Goal: Information Seeking & Learning: Learn about a topic

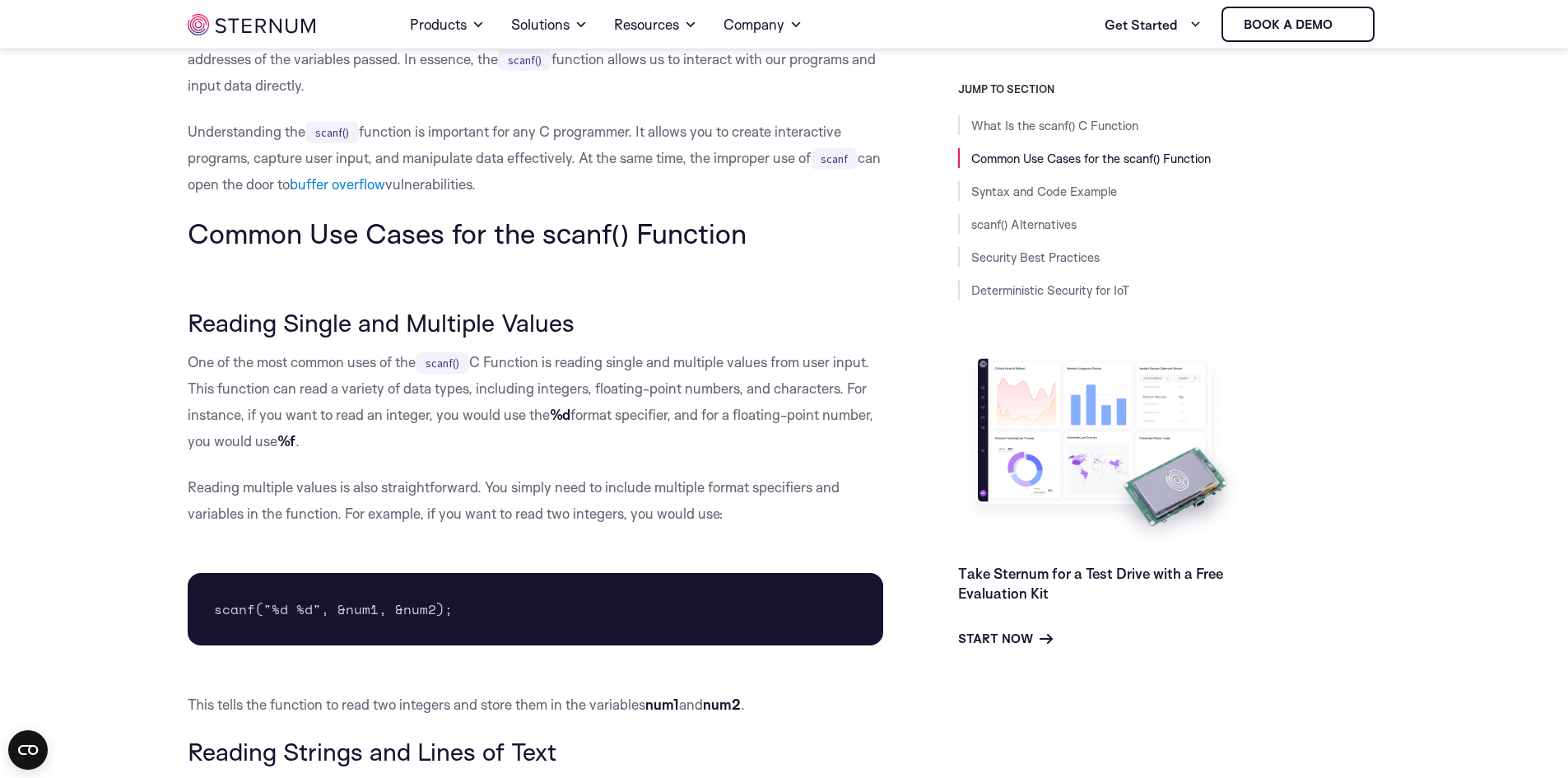
scroll to position [729, 0]
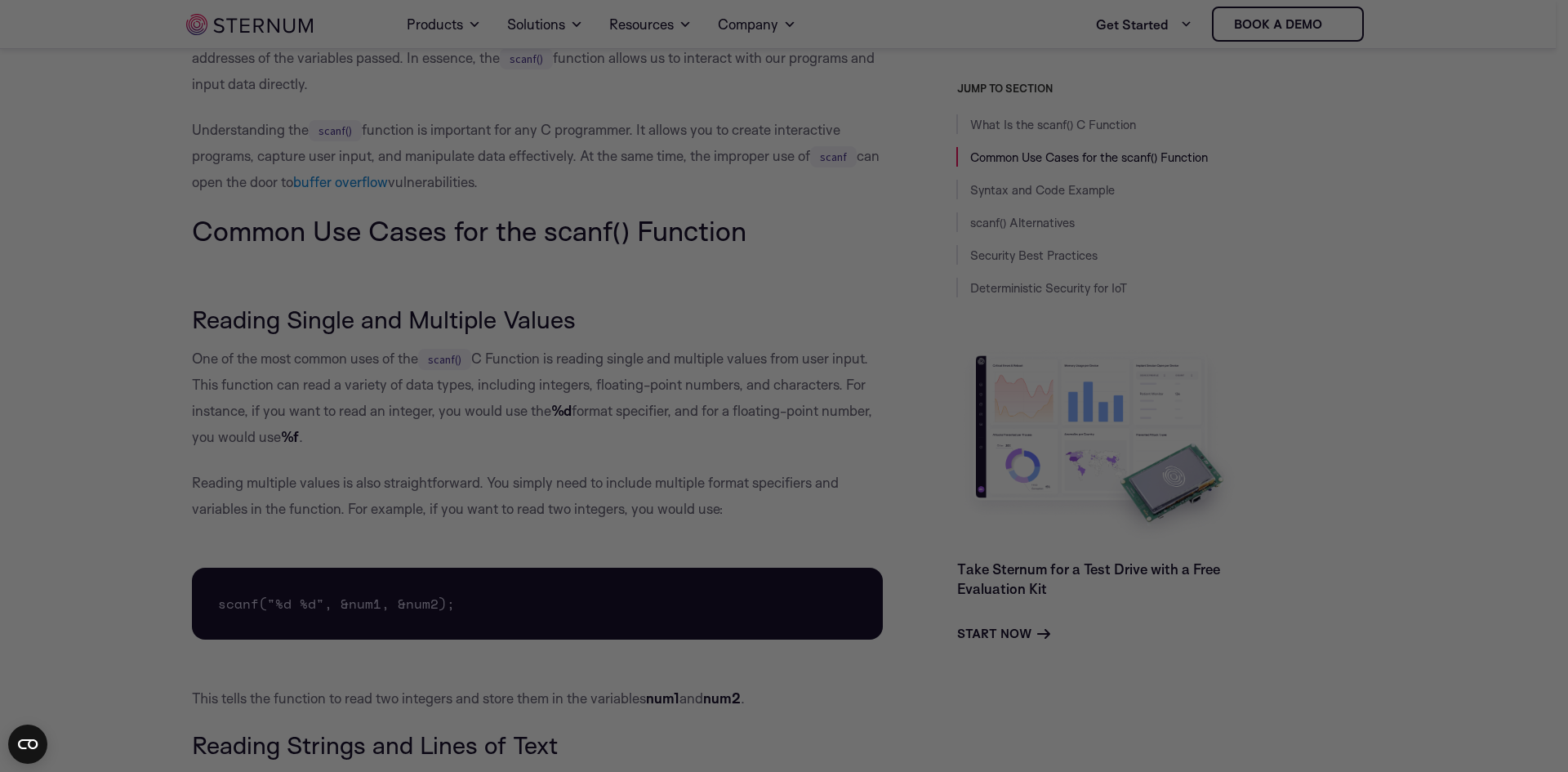
drag, startPoint x: 315, startPoint y: 389, endPoint x: 330, endPoint y: 453, distance: 65.7
click at [330, 453] on div at bounding box center [791, 389] width 1583 height 779
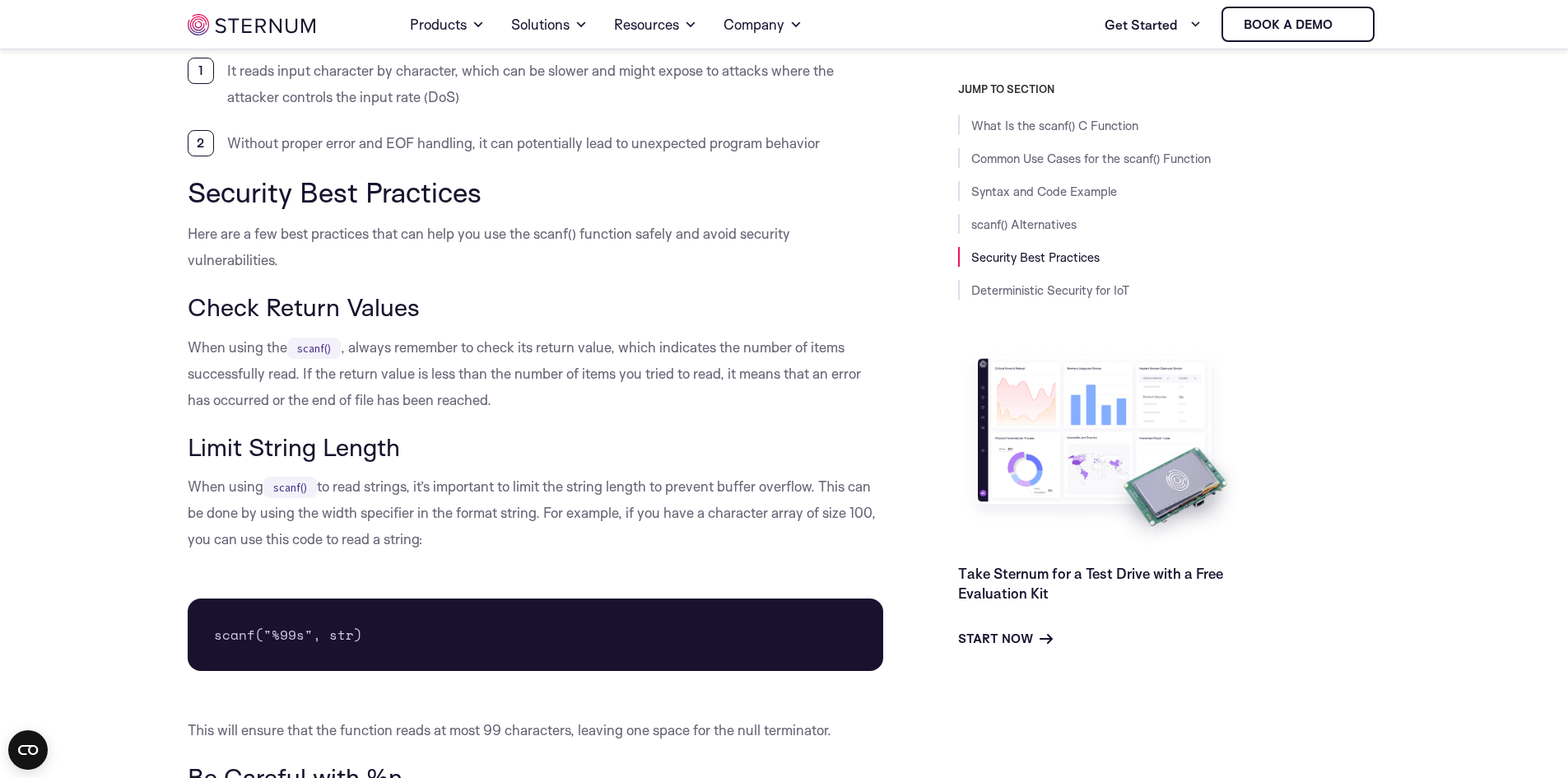
scroll to position [4111, 0]
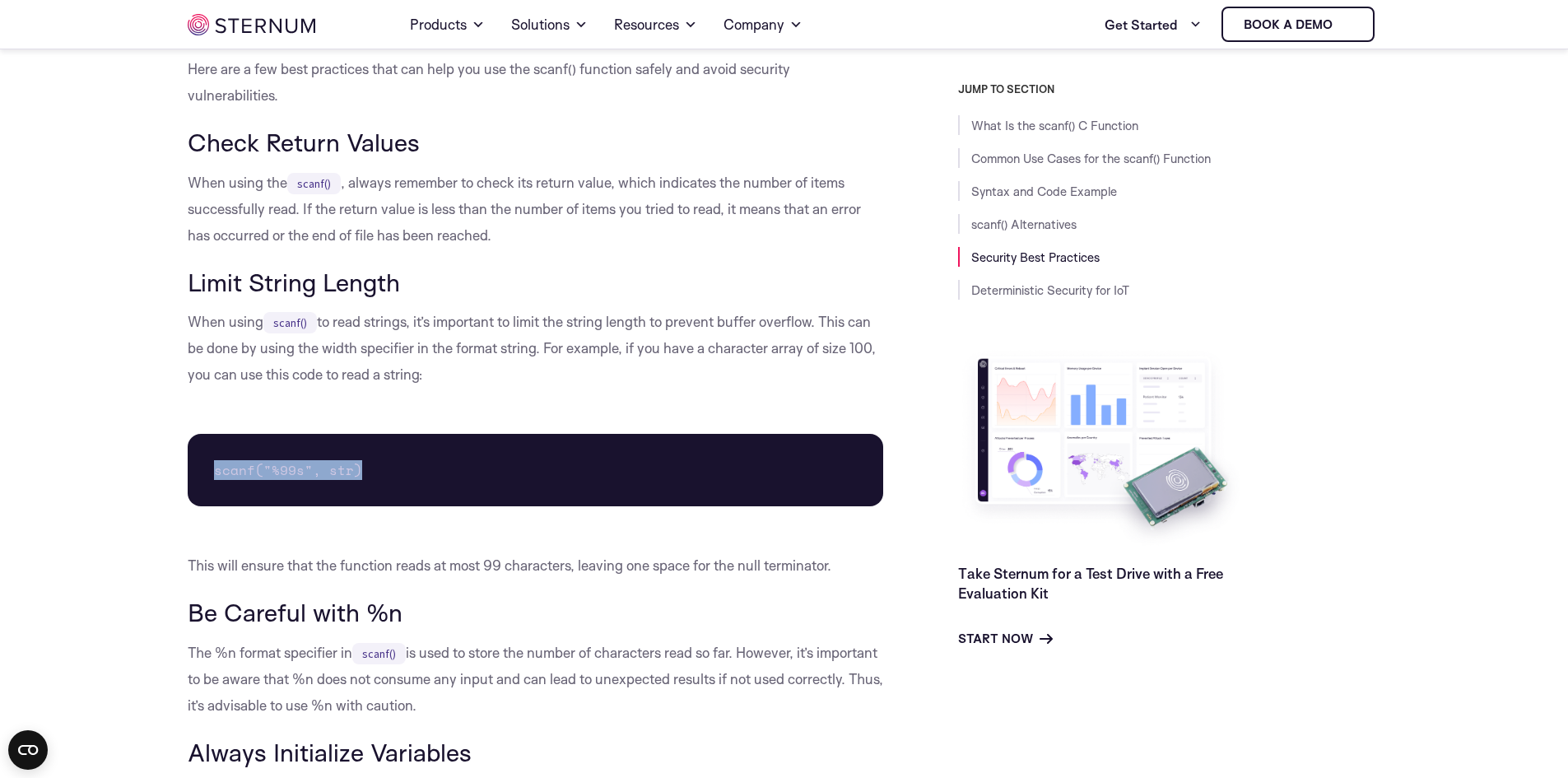
drag, startPoint x: 360, startPoint y: 460, endPoint x: 200, endPoint y: 458, distance: 160.0
click at [200, 458] on pre "scanf("%99s", str)" at bounding box center [536, 470] width 696 height 72
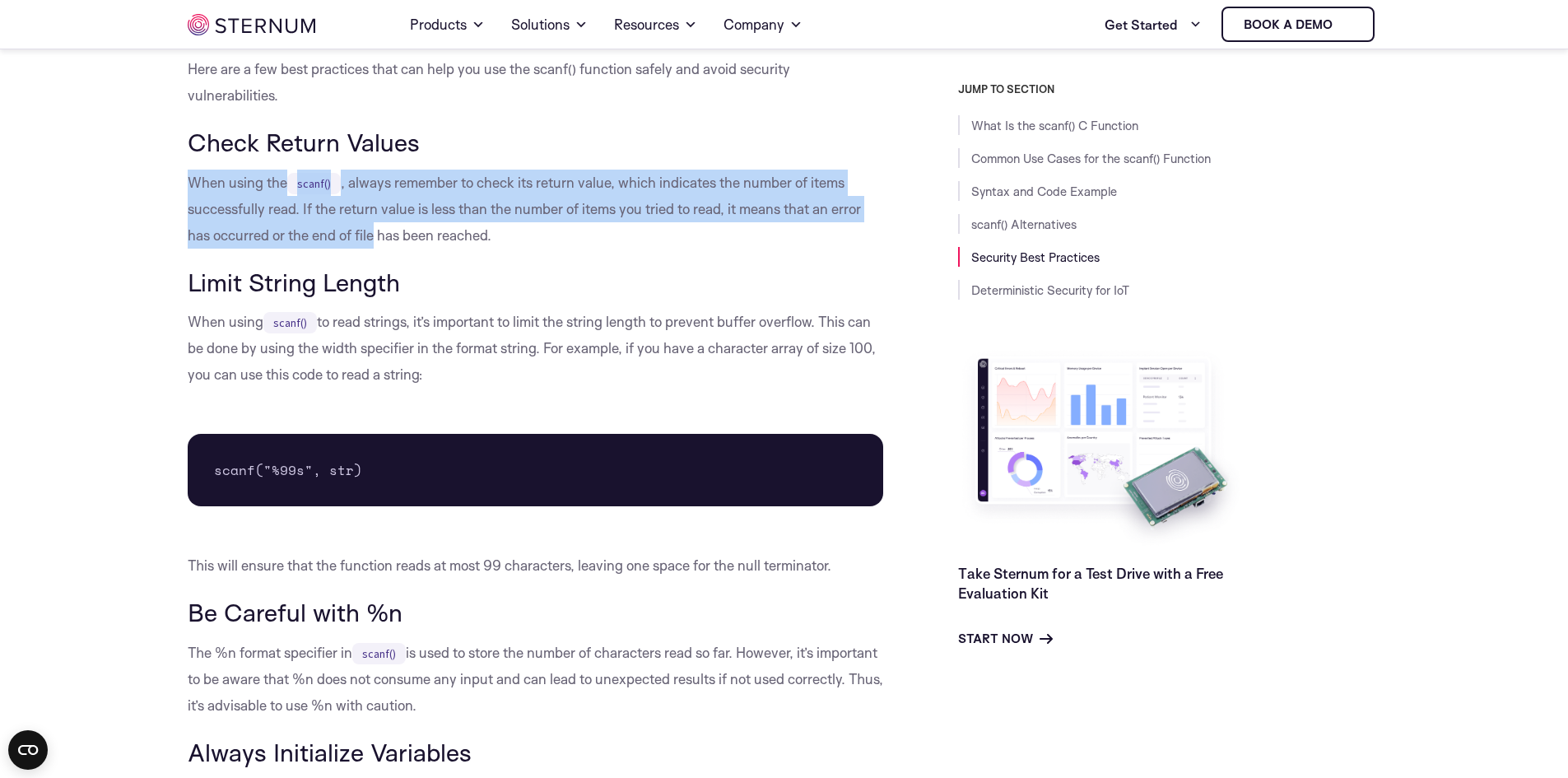
drag, startPoint x: 186, startPoint y: 187, endPoint x: 376, endPoint y: 230, distance: 194.8
click at [376, 230] on p "When using the scanf() , always remember to check its return value, which indic…" at bounding box center [536, 209] width 696 height 79
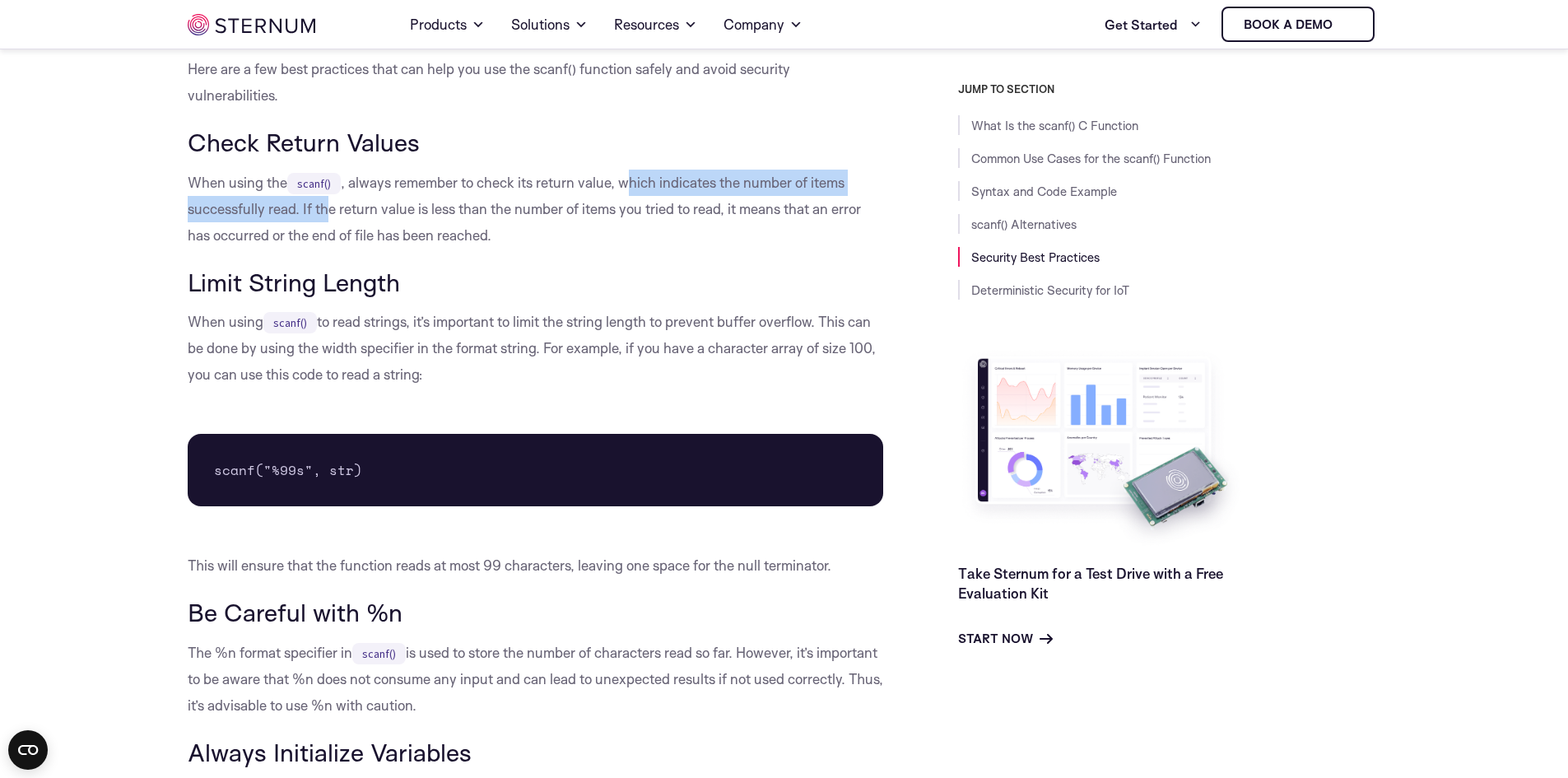
drag, startPoint x: 629, startPoint y: 179, endPoint x: 332, endPoint y: 208, distance: 298.4
click at [332, 208] on p "When using the scanf() , always remember to check its return value, which indic…" at bounding box center [536, 209] width 696 height 79
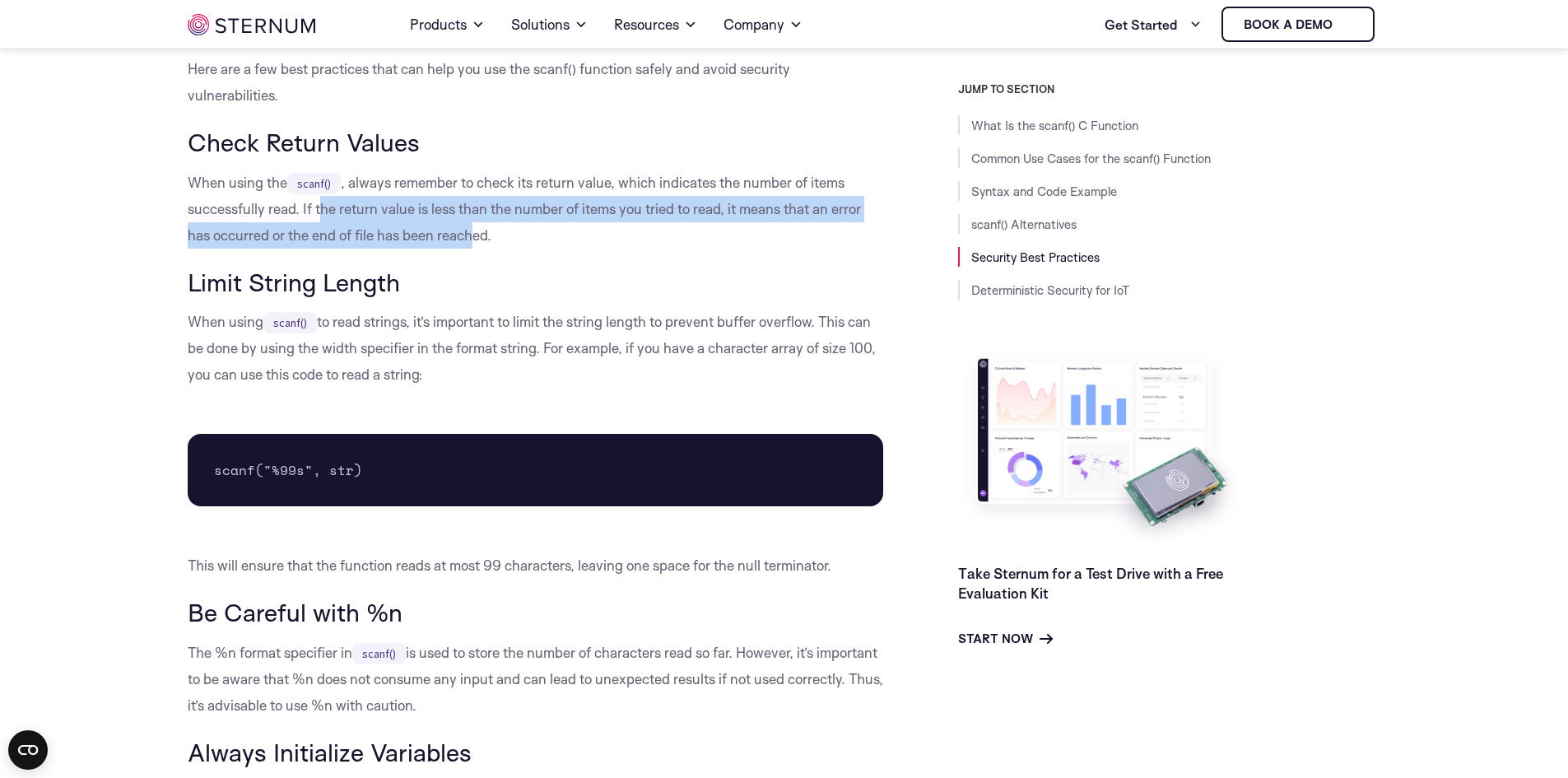
drag, startPoint x: 323, startPoint y: 210, endPoint x: 475, endPoint y: 225, distance: 152.7
click at [475, 225] on p "When using the scanf() , always remember to check its return value, which indic…" at bounding box center [536, 209] width 696 height 79
drag, startPoint x: 475, startPoint y: 225, endPoint x: 445, endPoint y: 206, distance: 35.5
click at [445, 206] on p "When using the scanf() , always remember to check its return value, which indic…" at bounding box center [536, 209] width 696 height 79
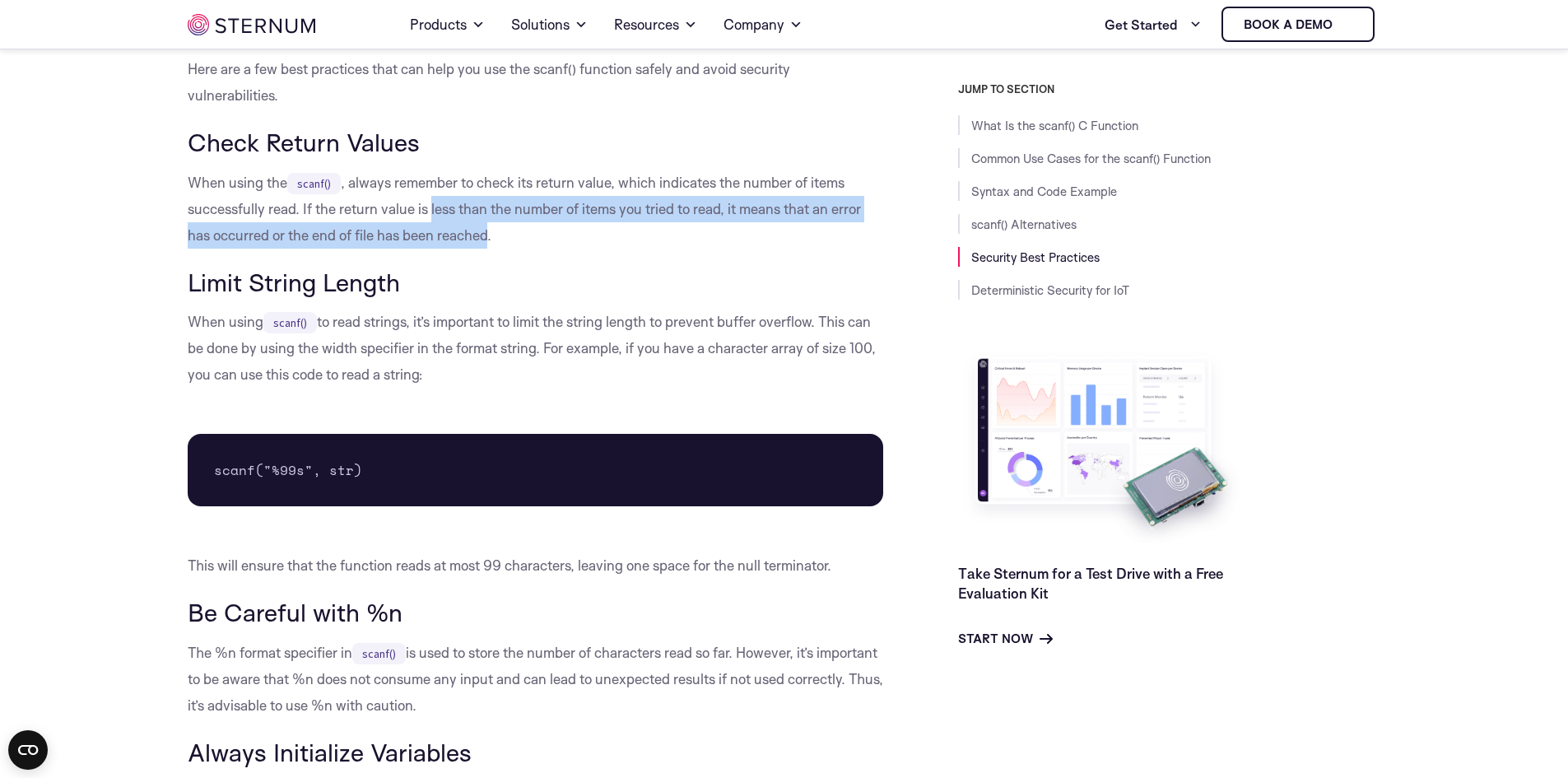
click at [445, 206] on p "When using the scanf() , always remember to check its return value, which indic…" at bounding box center [536, 209] width 696 height 79
drag, startPoint x: 445, startPoint y: 206, endPoint x: 491, endPoint y: 226, distance: 50.2
click at [491, 226] on p "When using the scanf() , always remember to check its return value, which indic…" at bounding box center [536, 209] width 696 height 79
drag, startPoint x: 545, startPoint y: 210, endPoint x: 592, endPoint y: 237, distance: 54.2
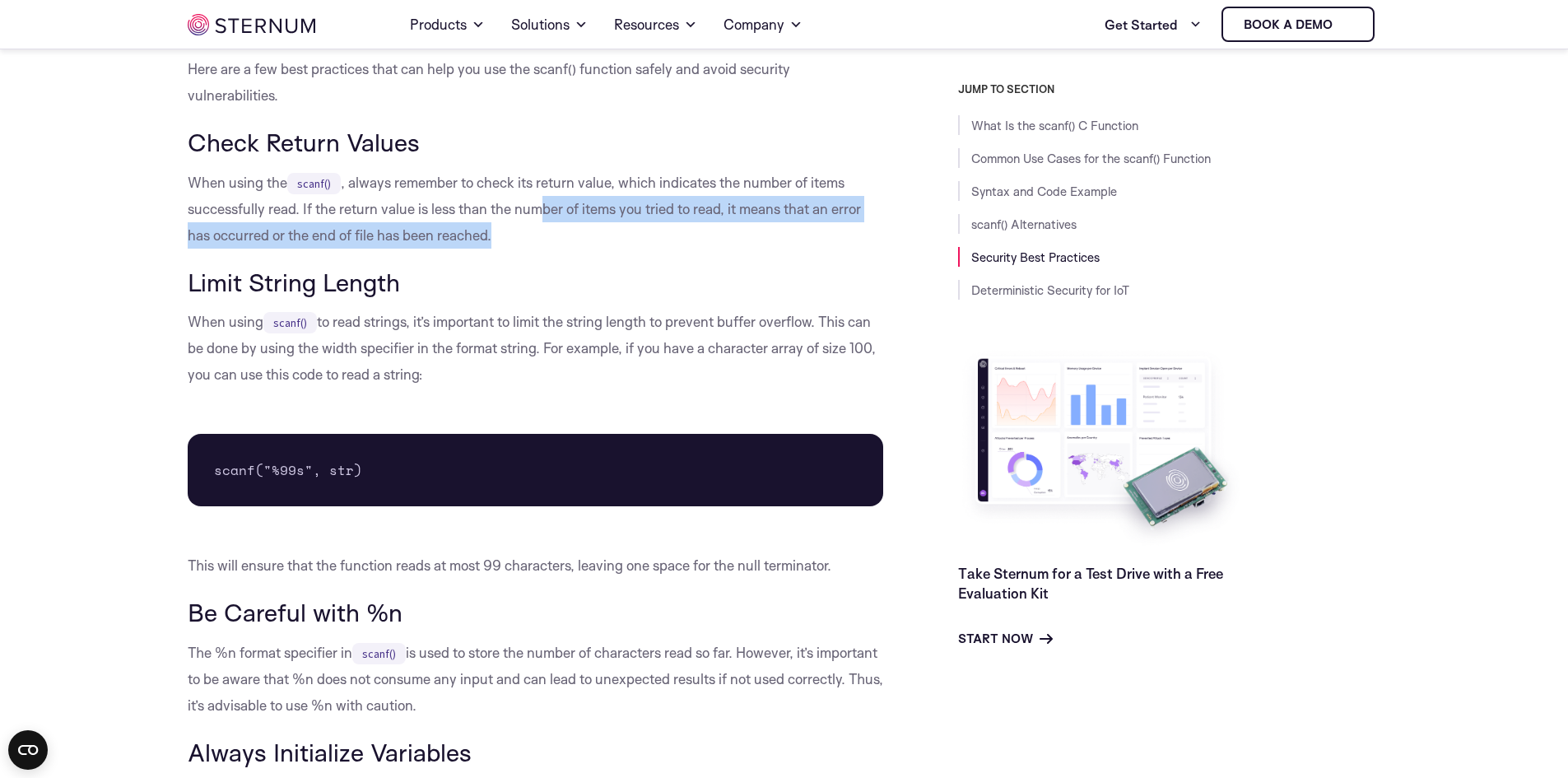
click at [592, 237] on p "When using the scanf() , always remember to check its return value, which indic…" at bounding box center [536, 209] width 696 height 79
drag, startPoint x: 697, startPoint y: 221, endPoint x: 696, endPoint y: 237, distance: 16.0
click at [696, 237] on p "When using the scanf() , always remember to check its return value, which indic…" at bounding box center [536, 209] width 696 height 79
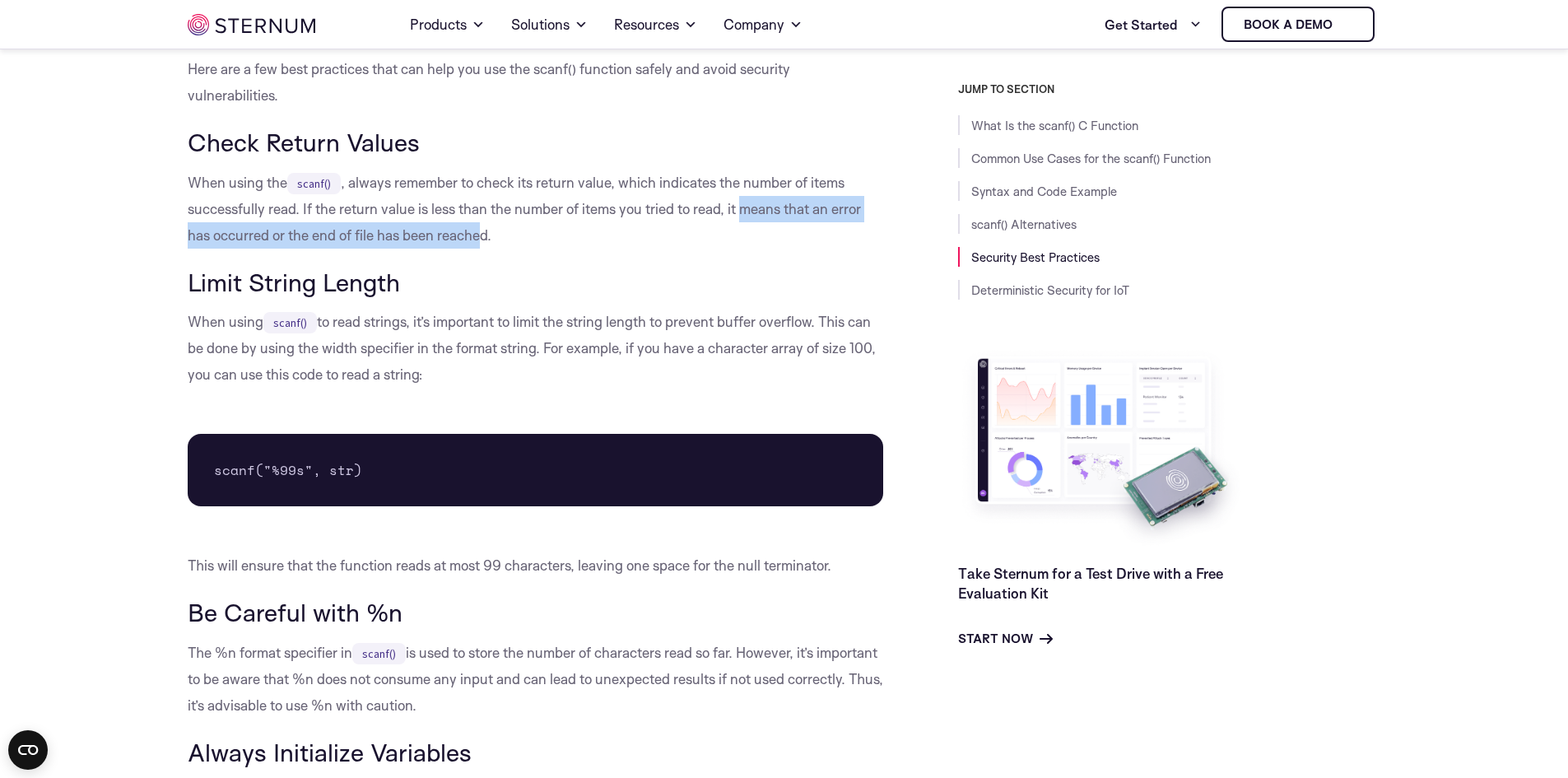
drag, startPoint x: 757, startPoint y: 214, endPoint x: 496, endPoint y: 239, distance: 262.2
click at [496, 239] on p "When using the scanf() , always remember to check its return value, which indic…" at bounding box center [536, 209] width 696 height 79
click at [497, 239] on p "When using the scanf() , always remember to check its return value, which indic…" at bounding box center [536, 209] width 696 height 79
drag, startPoint x: 497, startPoint y: 239, endPoint x: 439, endPoint y: 210, distance: 64.8
click at [439, 210] on p "When using the scanf() , always remember to check its return value, which indic…" at bounding box center [536, 209] width 696 height 79
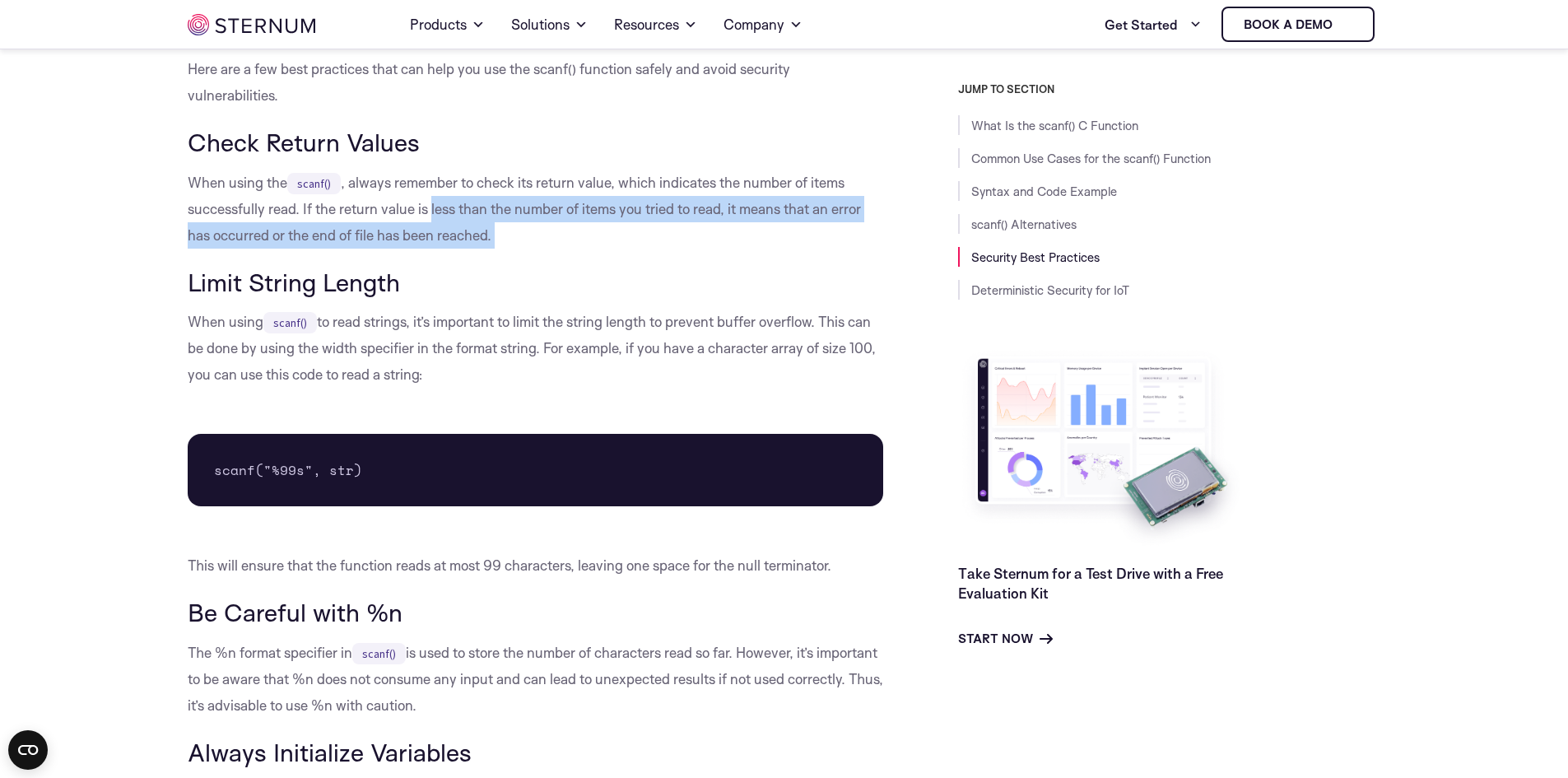
click at [439, 210] on p "When using the scanf() , always remember to check its return value, which indic…" at bounding box center [536, 209] width 696 height 79
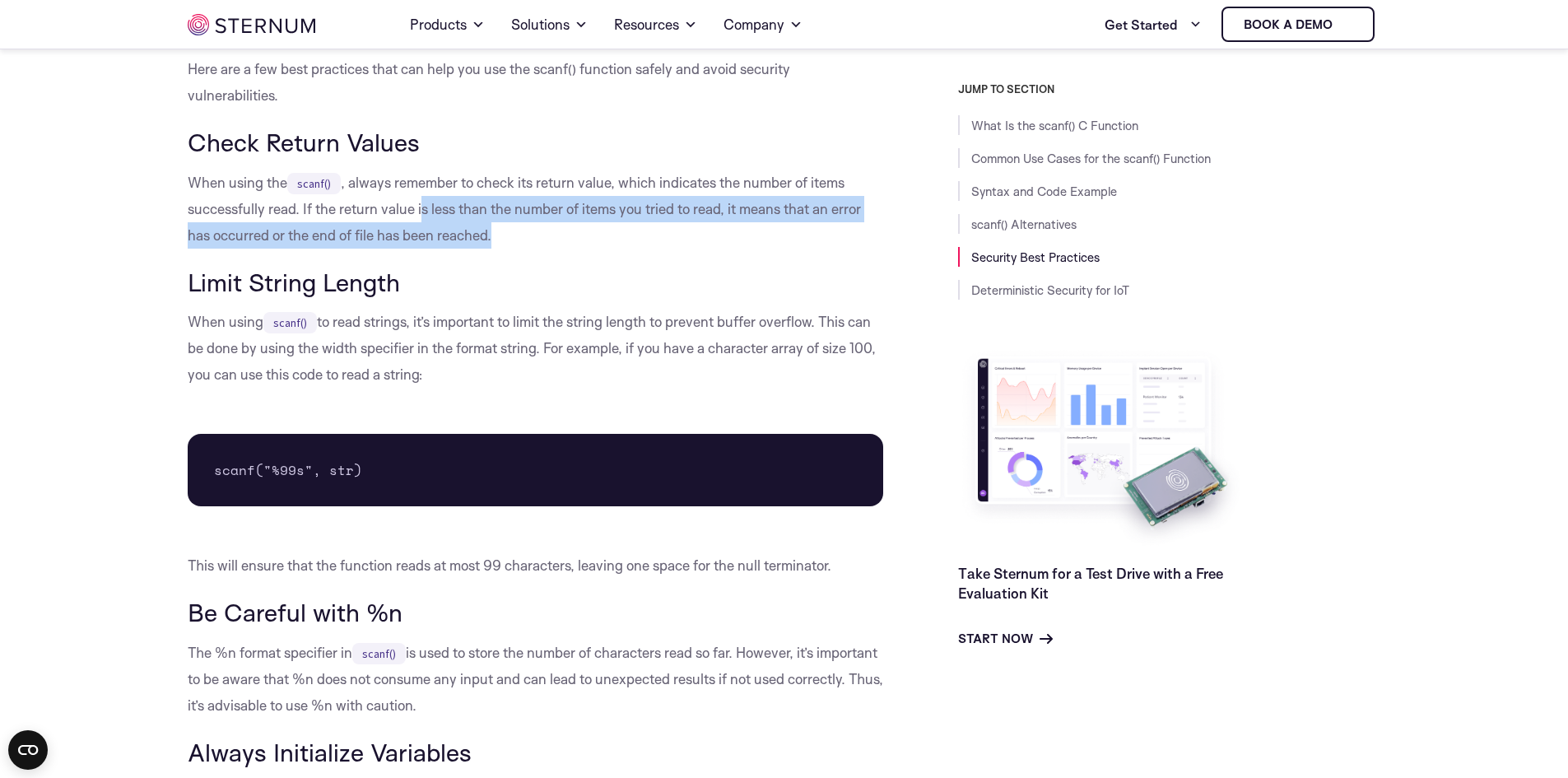
drag, startPoint x: 505, startPoint y: 242, endPoint x: 424, endPoint y: 205, distance: 89.1
click at [424, 205] on p "When using the scanf() , always remember to check its return value, which indic…" at bounding box center [536, 209] width 696 height 79
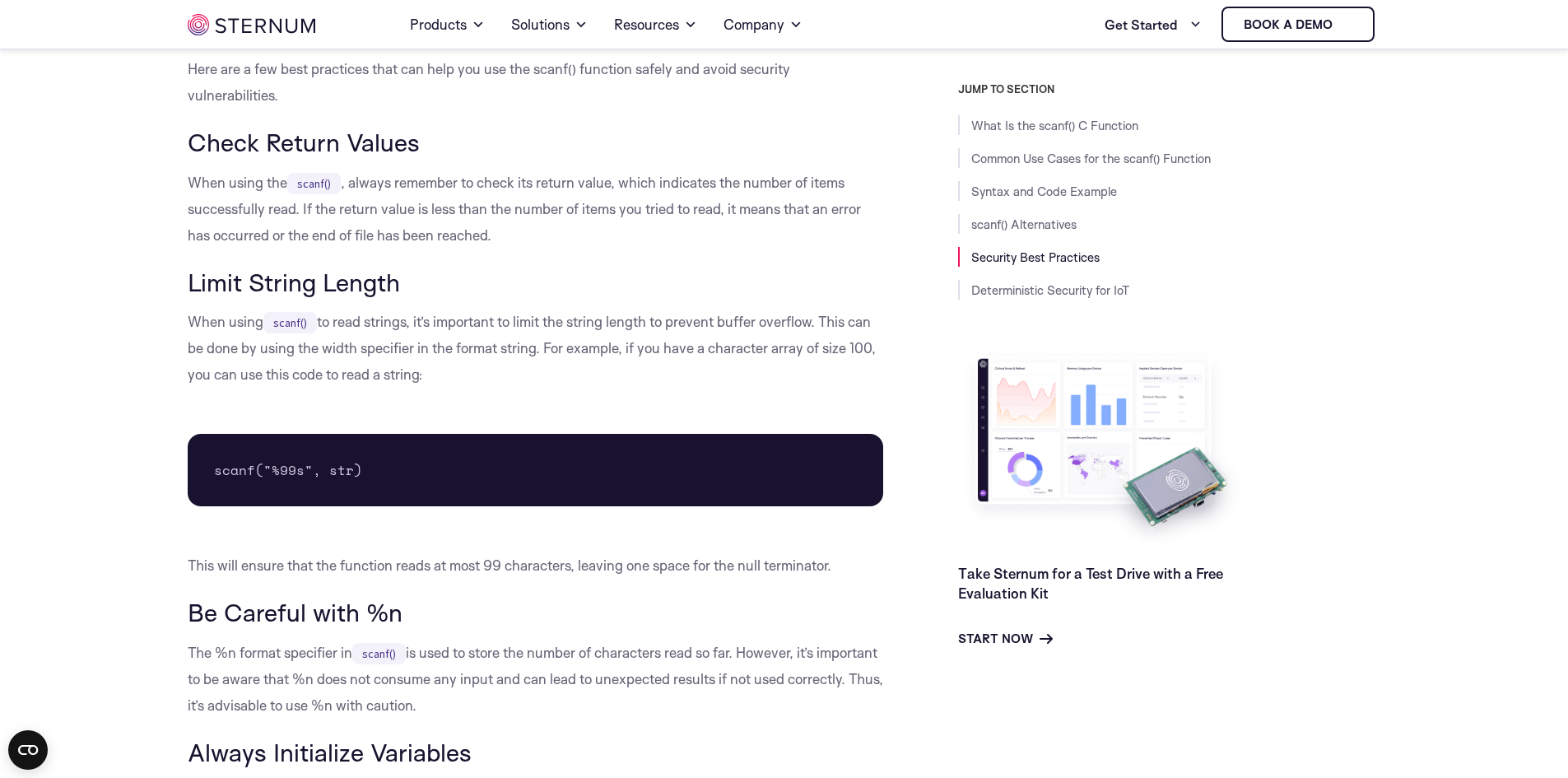
click at [670, 293] on h3 "Limit String Length" at bounding box center [536, 282] width 696 height 28
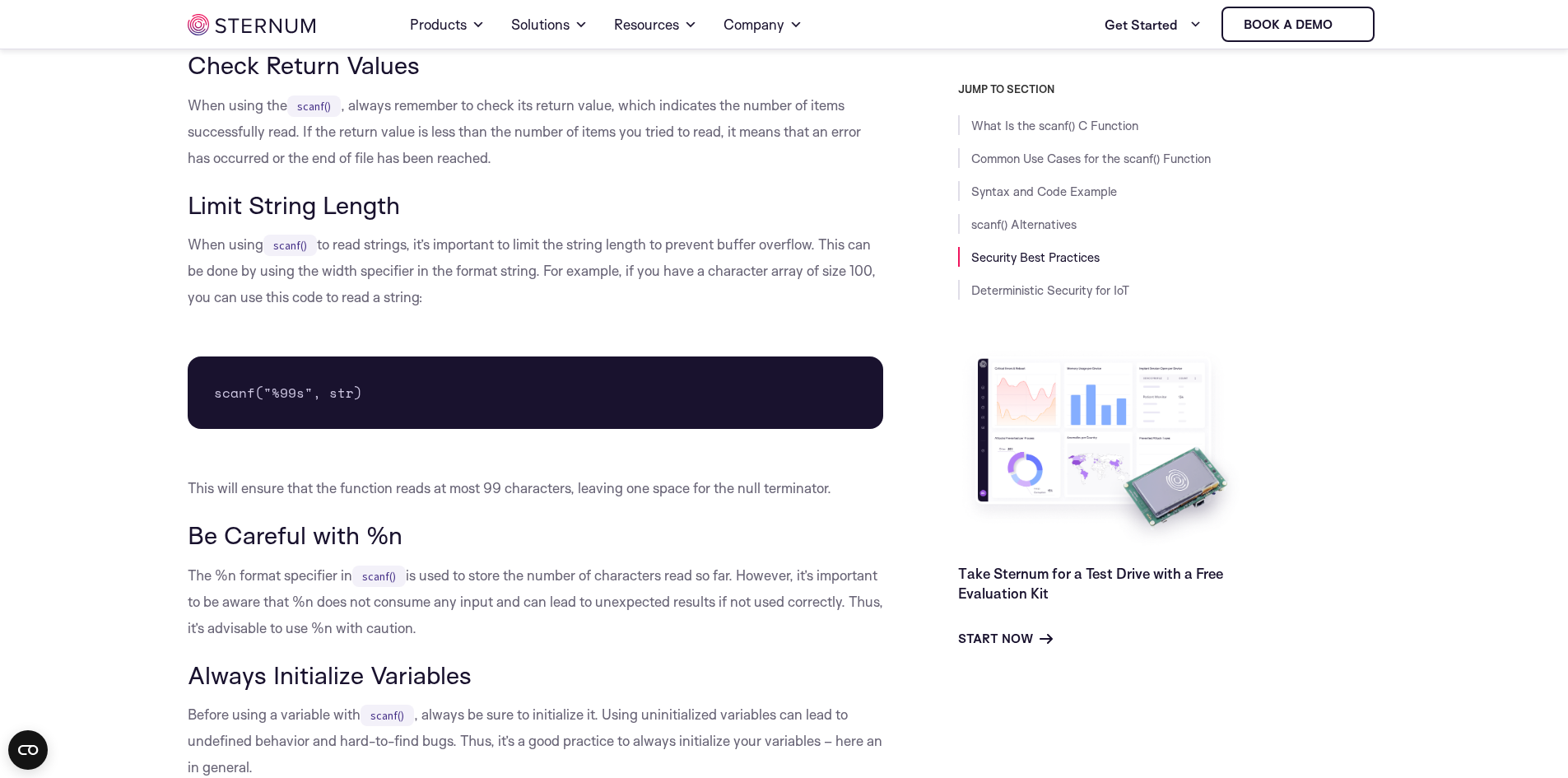
scroll to position [4029, 0]
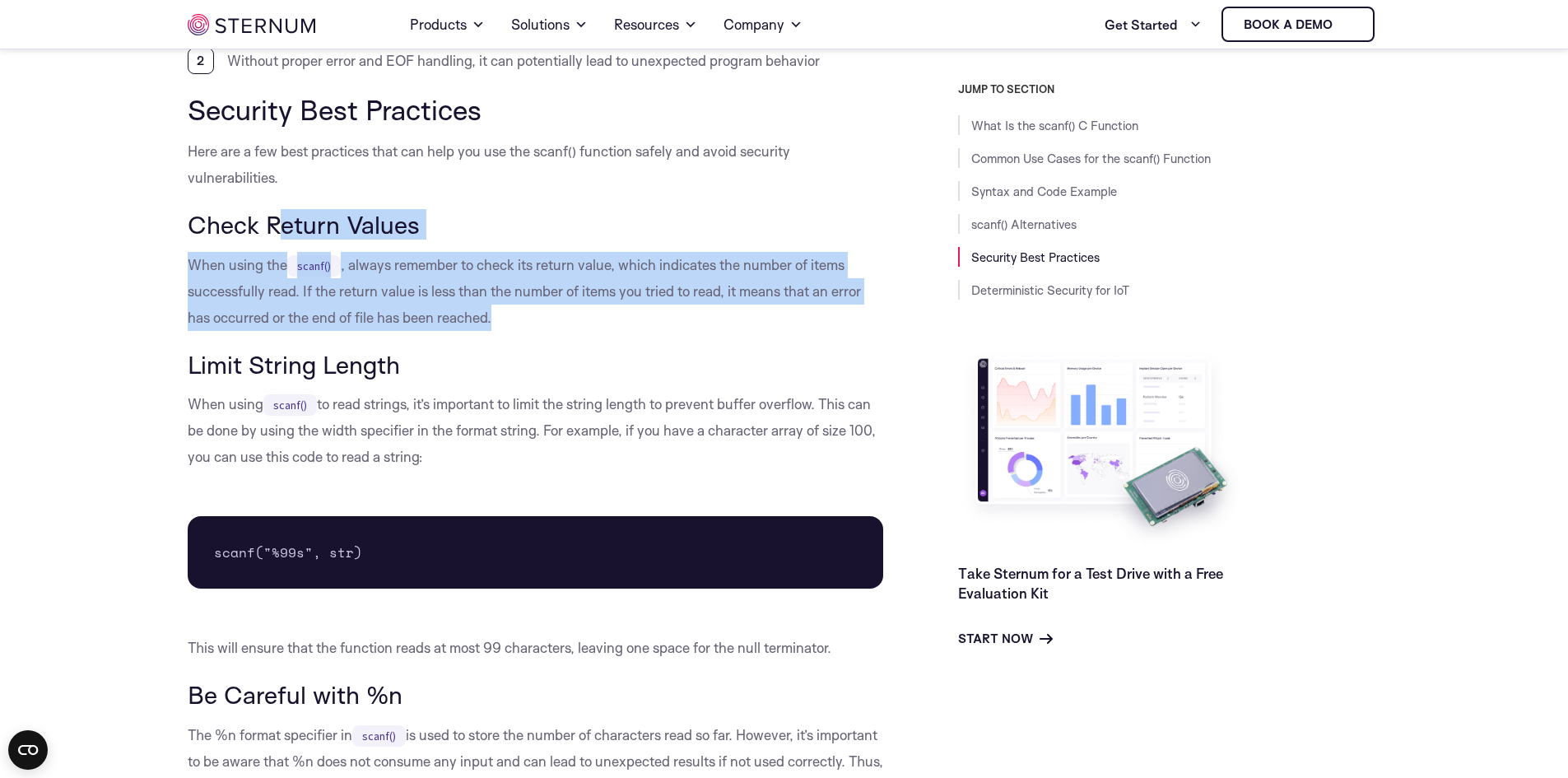
drag, startPoint x: 276, startPoint y: 215, endPoint x: 505, endPoint y: 317, distance: 250.7
click at [505, 317] on p "When using the scanf() , always remember to check its return value, which indic…" at bounding box center [536, 291] width 696 height 79
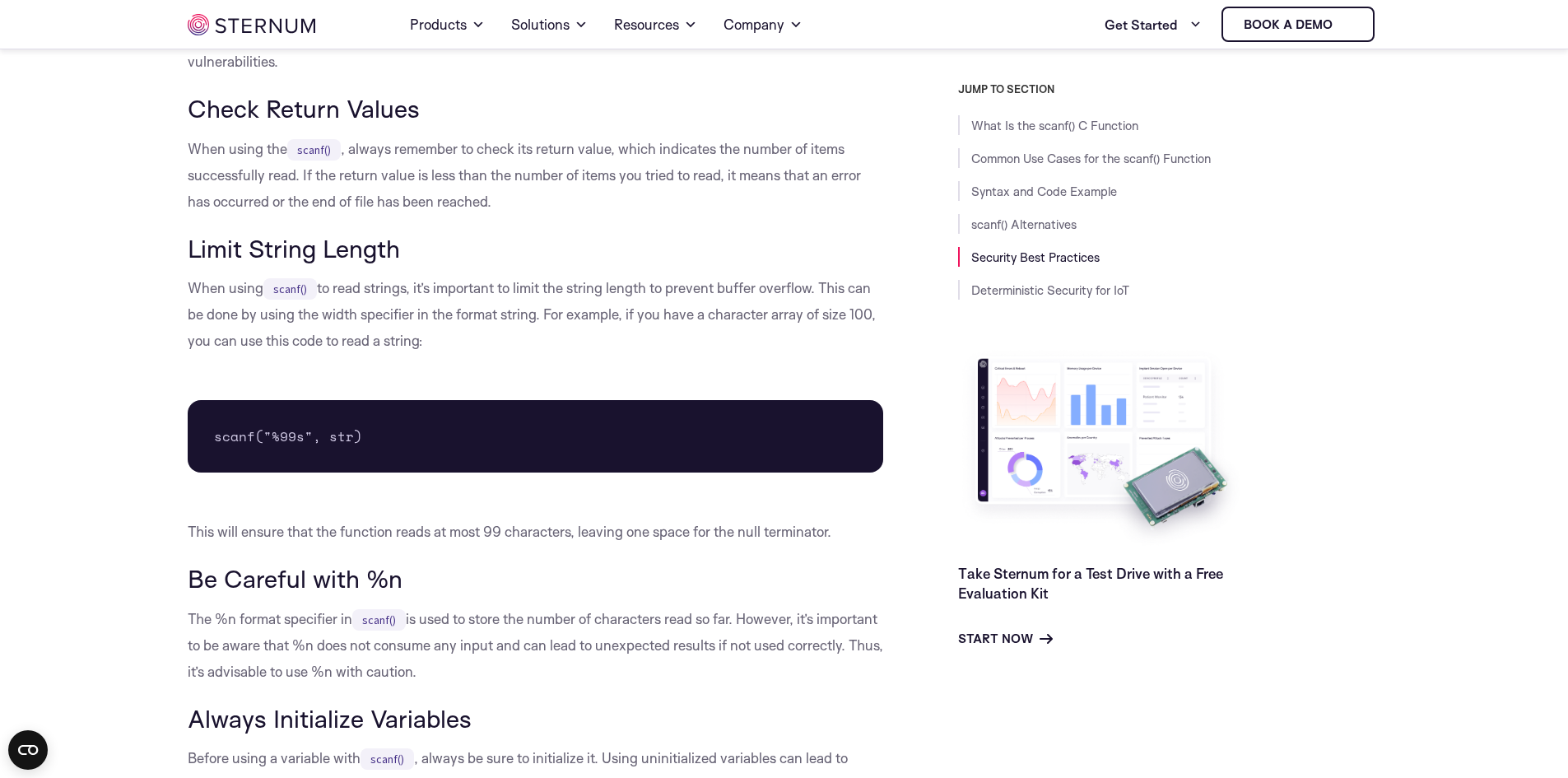
scroll to position [4111, 0]
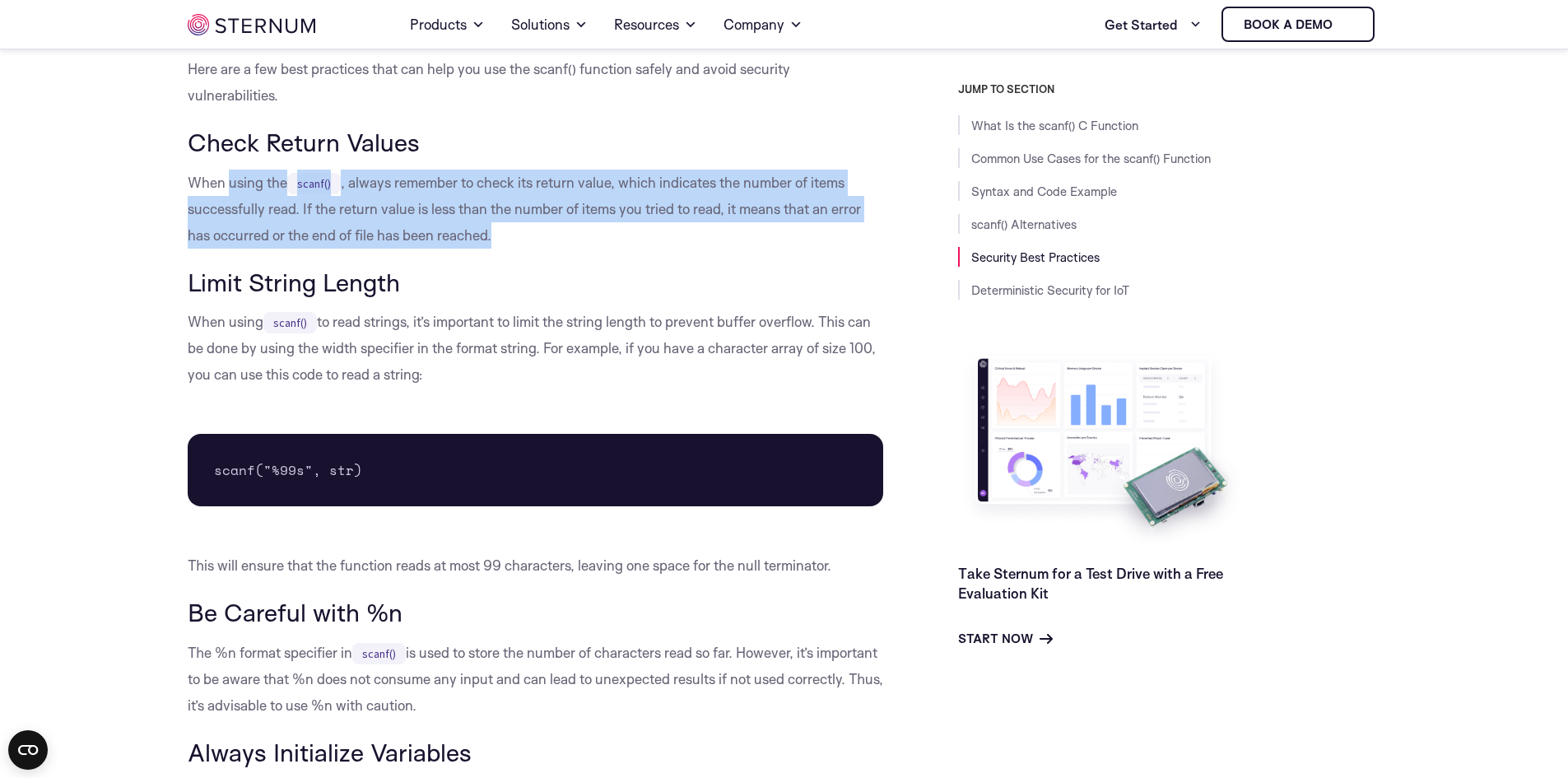
drag, startPoint x: 259, startPoint y: 172, endPoint x: 524, endPoint y: 245, distance: 274.9
click at [524, 245] on p "When using the scanf() , always remember to check its return value, which indic…" at bounding box center [536, 209] width 696 height 79
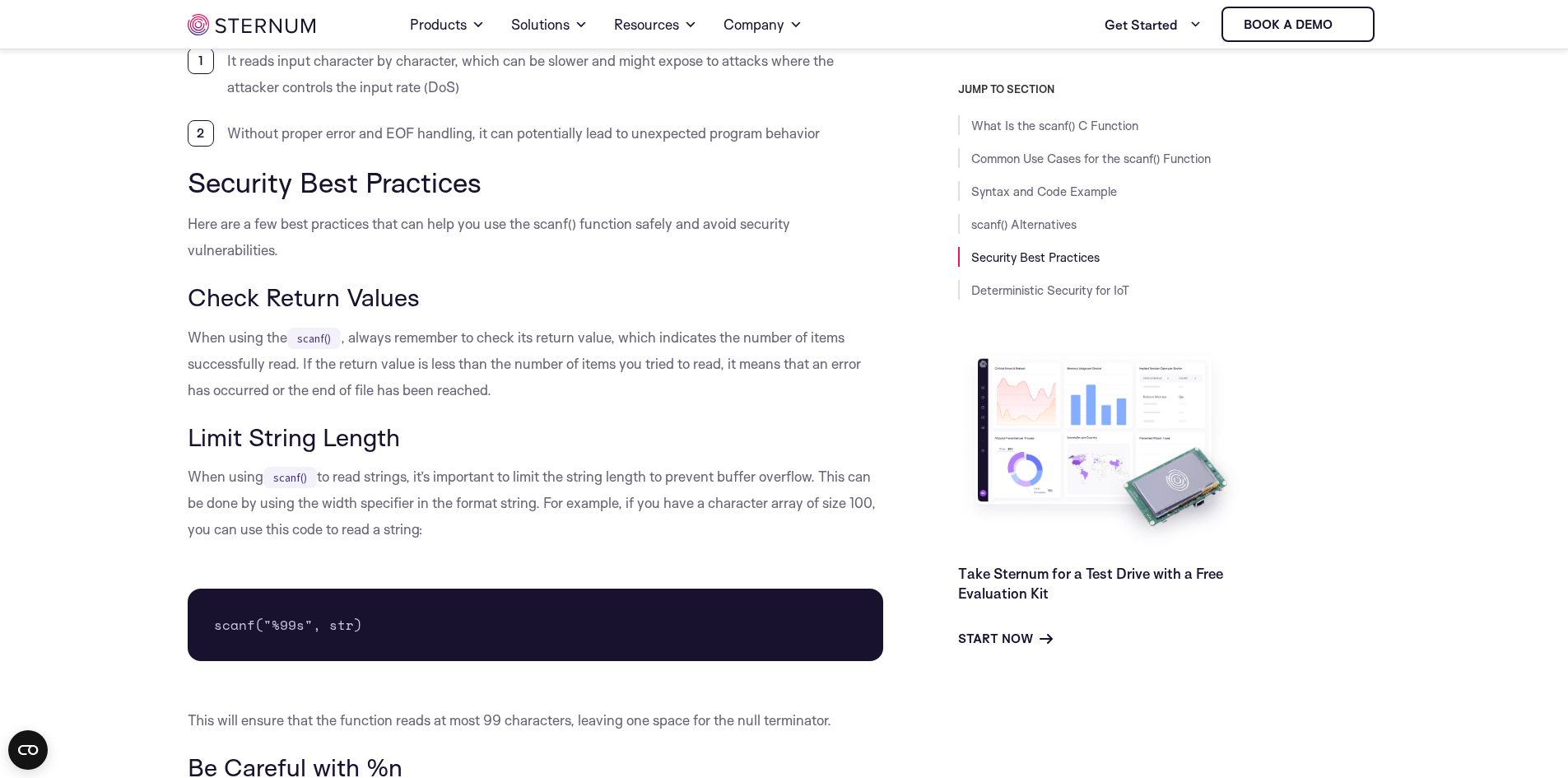
scroll to position [3946, 0]
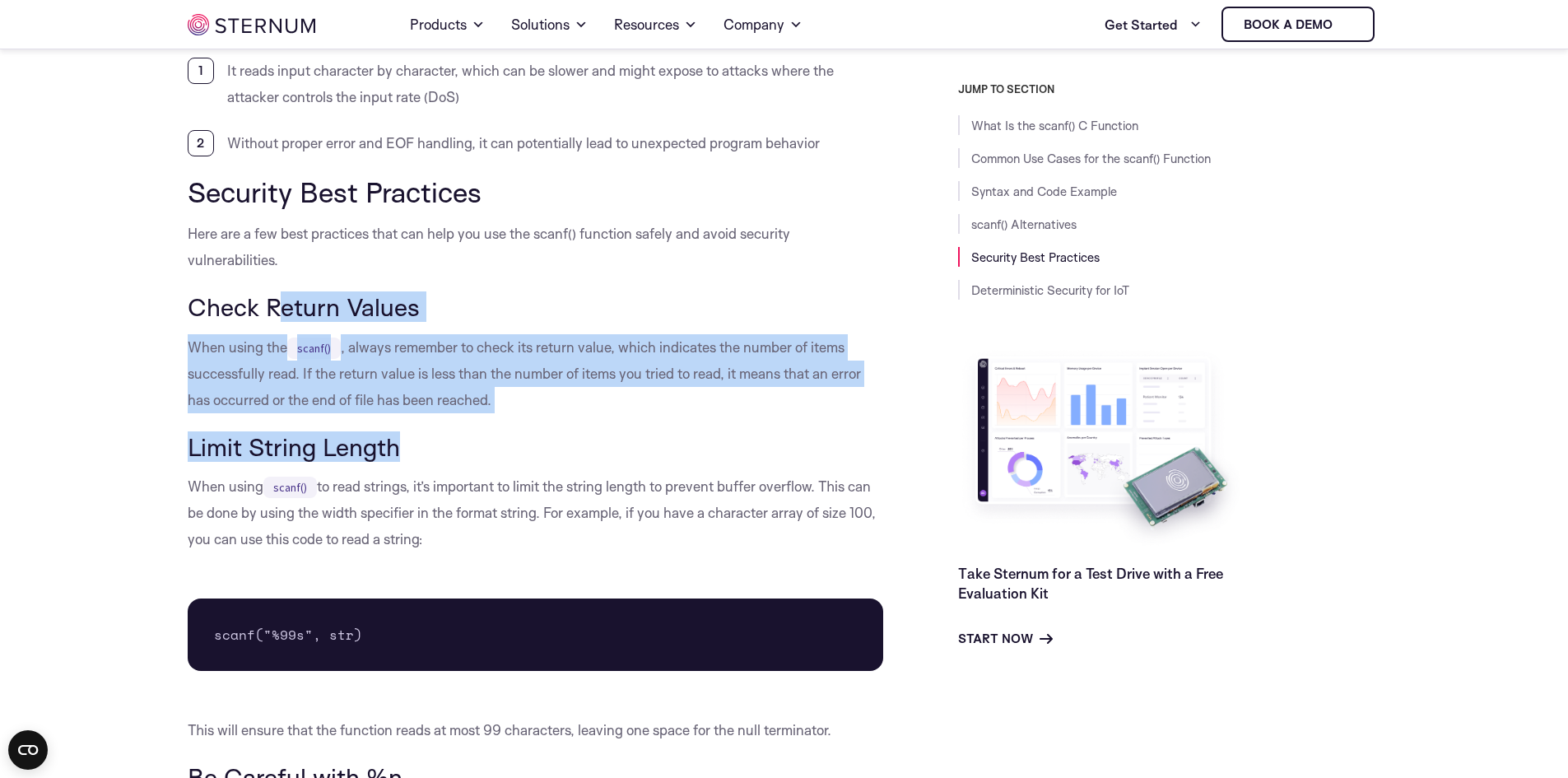
drag, startPoint x: 286, startPoint y: 278, endPoint x: 530, endPoint y: 441, distance: 293.4
click at [530, 441] on h3 "Limit String Length" at bounding box center [536, 446] width 696 height 28
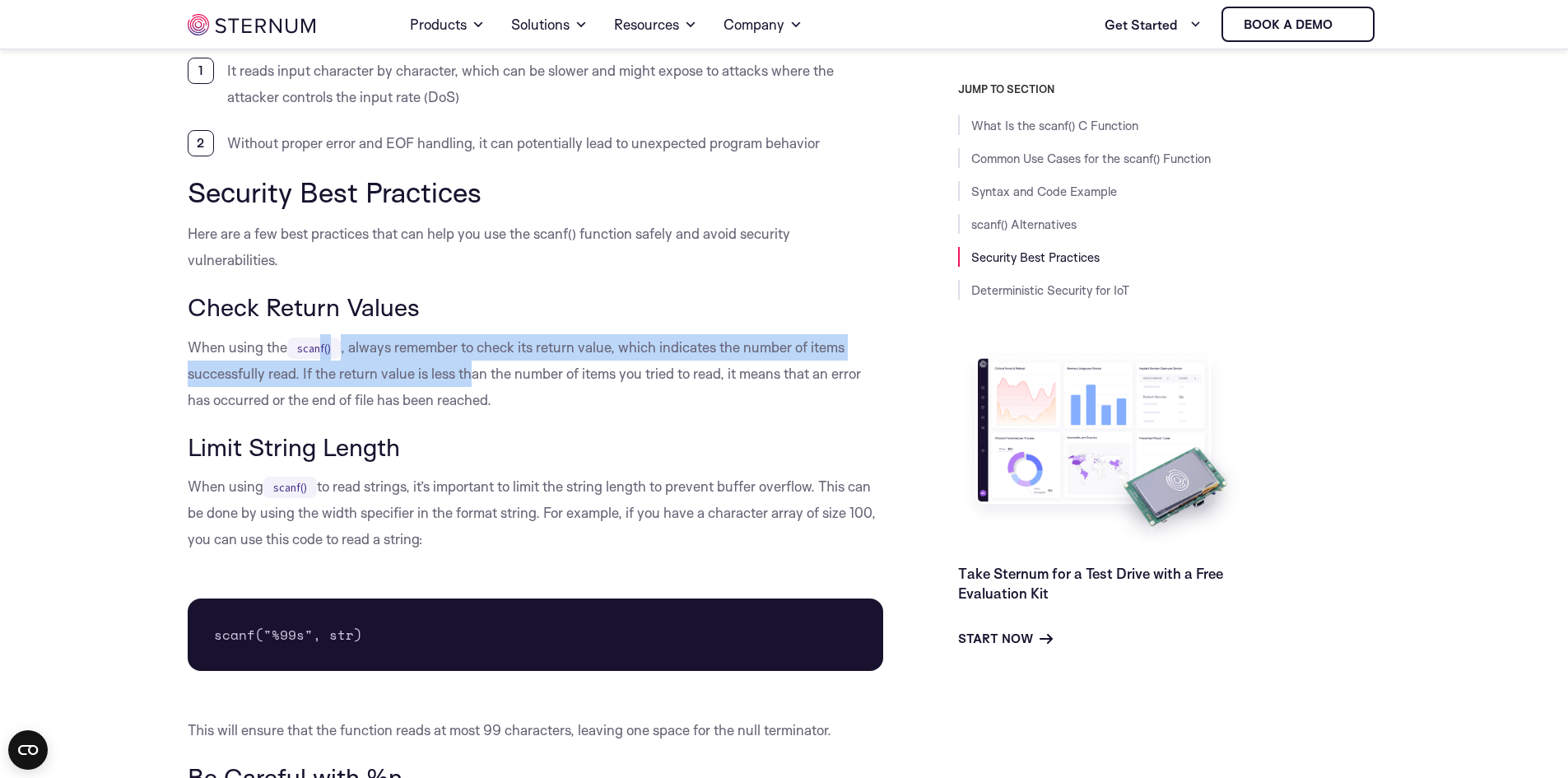
drag, startPoint x: 472, startPoint y: 381, endPoint x: 322, endPoint y: 356, distance: 152.1
click at [322, 356] on p "When using the scanf() , always remember to check its return value, which indic…" at bounding box center [536, 374] width 696 height 79
click at [321, 355] on code "scanf()" at bounding box center [314, 348] width 54 height 21
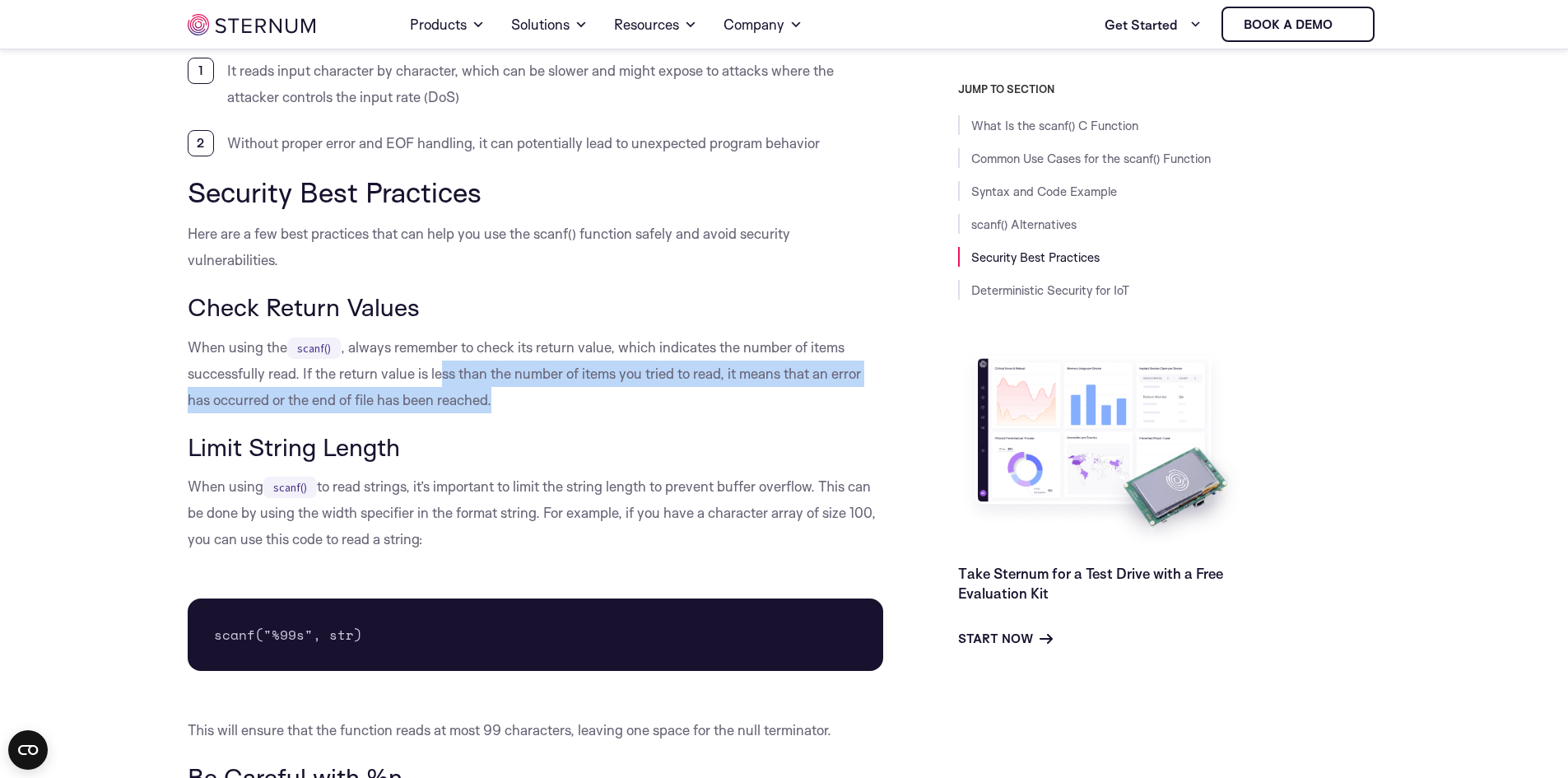
drag, startPoint x: 480, startPoint y: 364, endPoint x: 525, endPoint y: 413, distance: 66.5
click at [525, 413] on p "When using the scanf() , always remember to check its return value, which indic…" at bounding box center [536, 374] width 696 height 79
click at [520, 412] on p "When using the scanf() , always remember to check its return value, which indic…" at bounding box center [536, 374] width 696 height 79
drag, startPoint x: 473, startPoint y: 361, endPoint x: 499, endPoint y: 389, distance: 38.2
click at [499, 389] on p "When using the scanf() , always remember to check its return value, which indic…" at bounding box center [536, 374] width 696 height 79
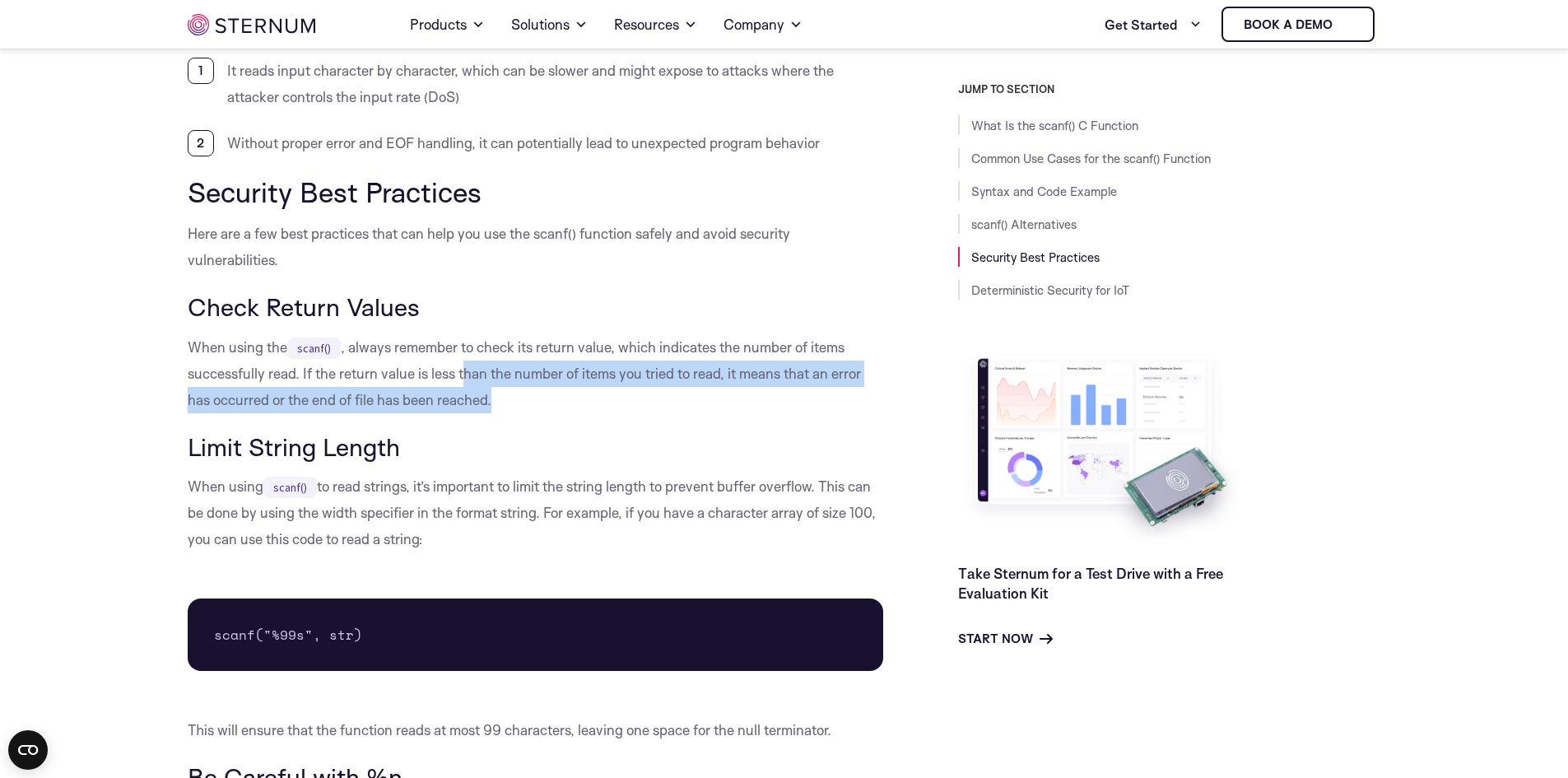
click at [499, 389] on p "When using the scanf() , always remember to check its return value, which indic…" at bounding box center [536, 374] width 696 height 79
drag, startPoint x: 582, startPoint y: 397, endPoint x: 508, endPoint y: 406, distance: 74.5
click at [508, 406] on p "When using the scanf() , always remember to check its return value, which indic…" at bounding box center [536, 374] width 696 height 79
click at [507, 405] on p "When using the scanf() , always remember to check its return value, which indic…" at bounding box center [536, 374] width 696 height 79
drag, startPoint x: 505, startPoint y: 402, endPoint x: 362, endPoint y: 371, distance: 146.3
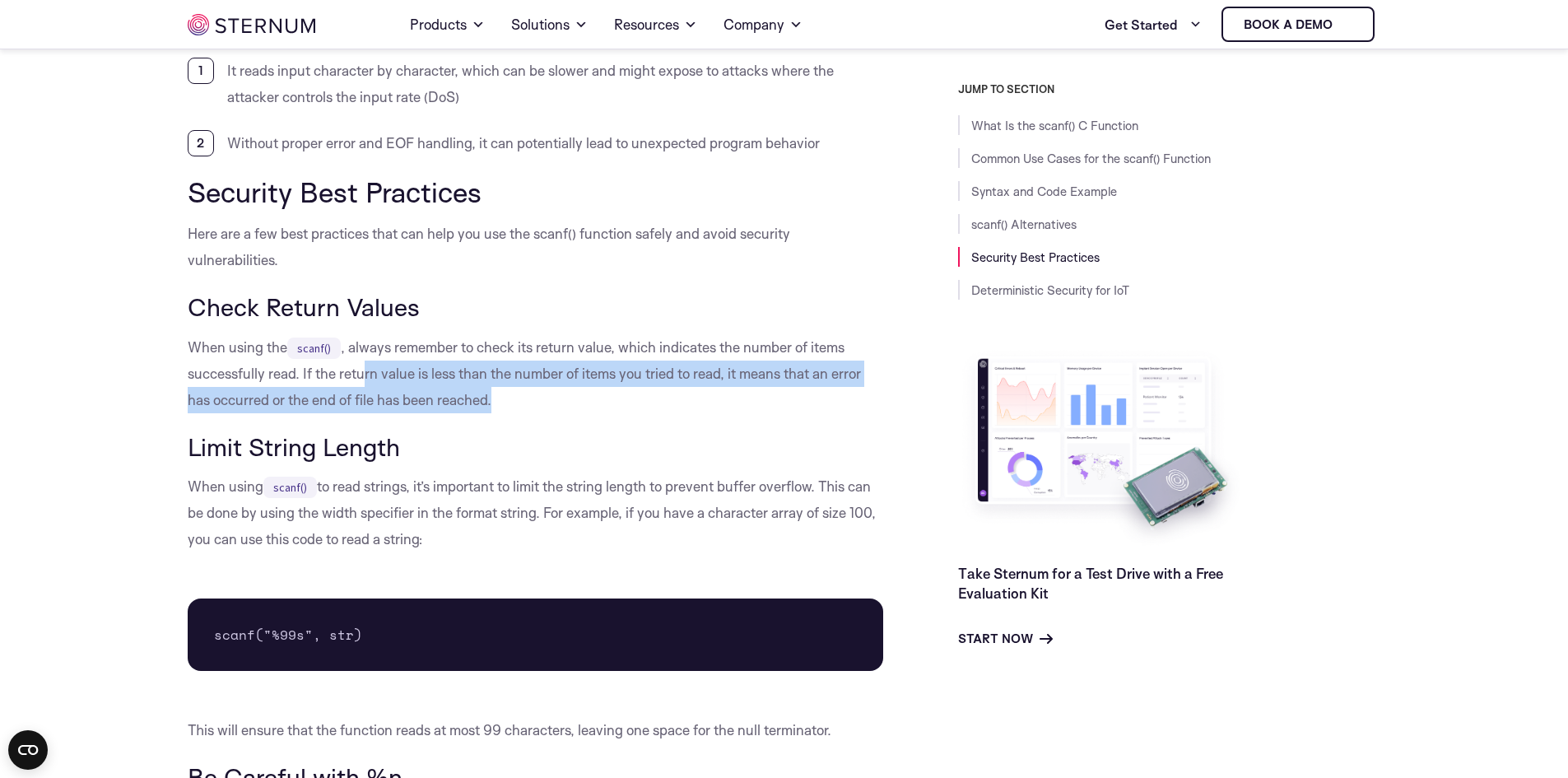
click at [362, 371] on p "When using the scanf() , always remember to check its return value, which indic…" at bounding box center [536, 374] width 696 height 79
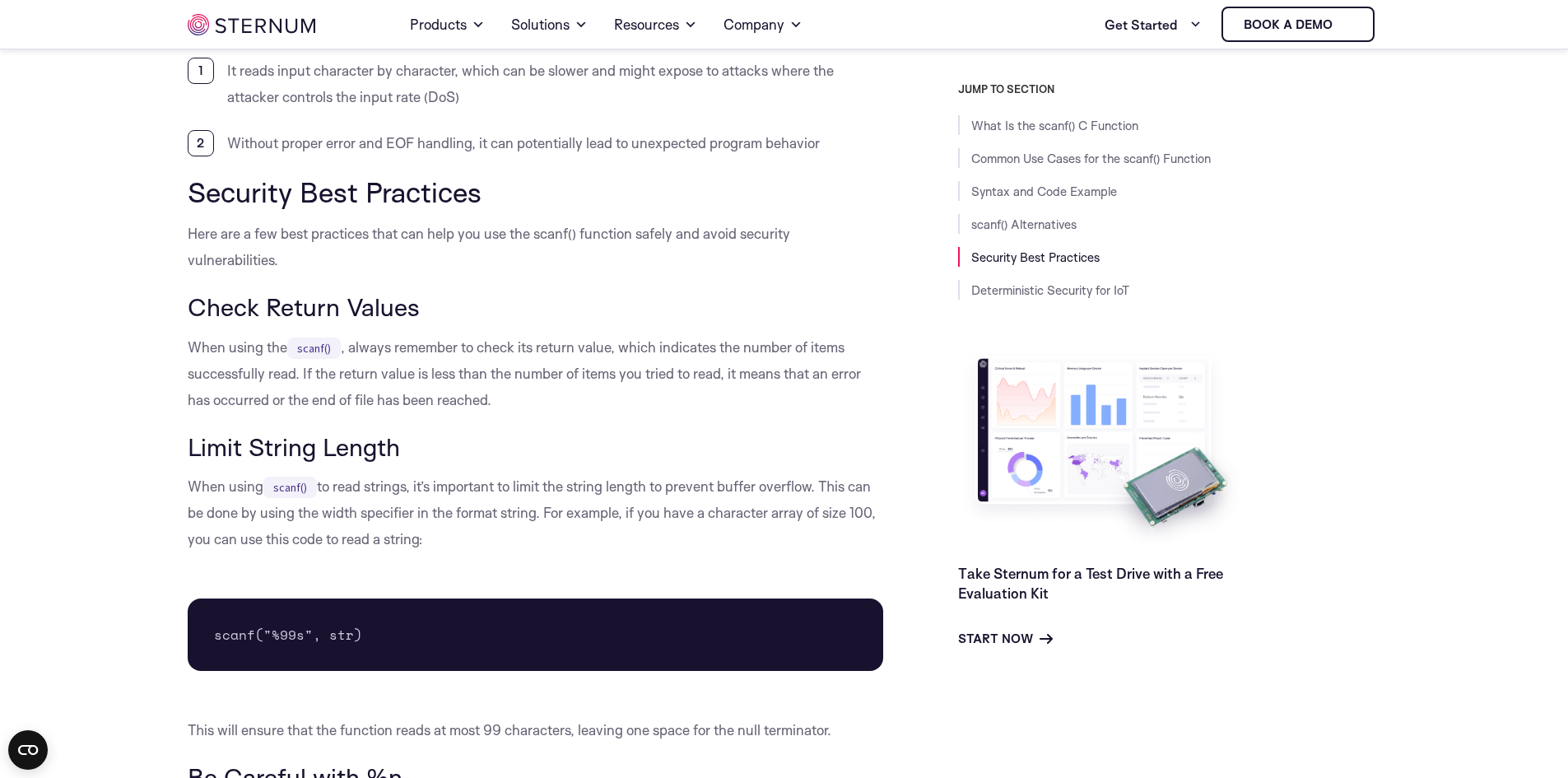
click at [359, 371] on p "When using the scanf() , always remember to check its return value, which indic…" at bounding box center [536, 374] width 696 height 79
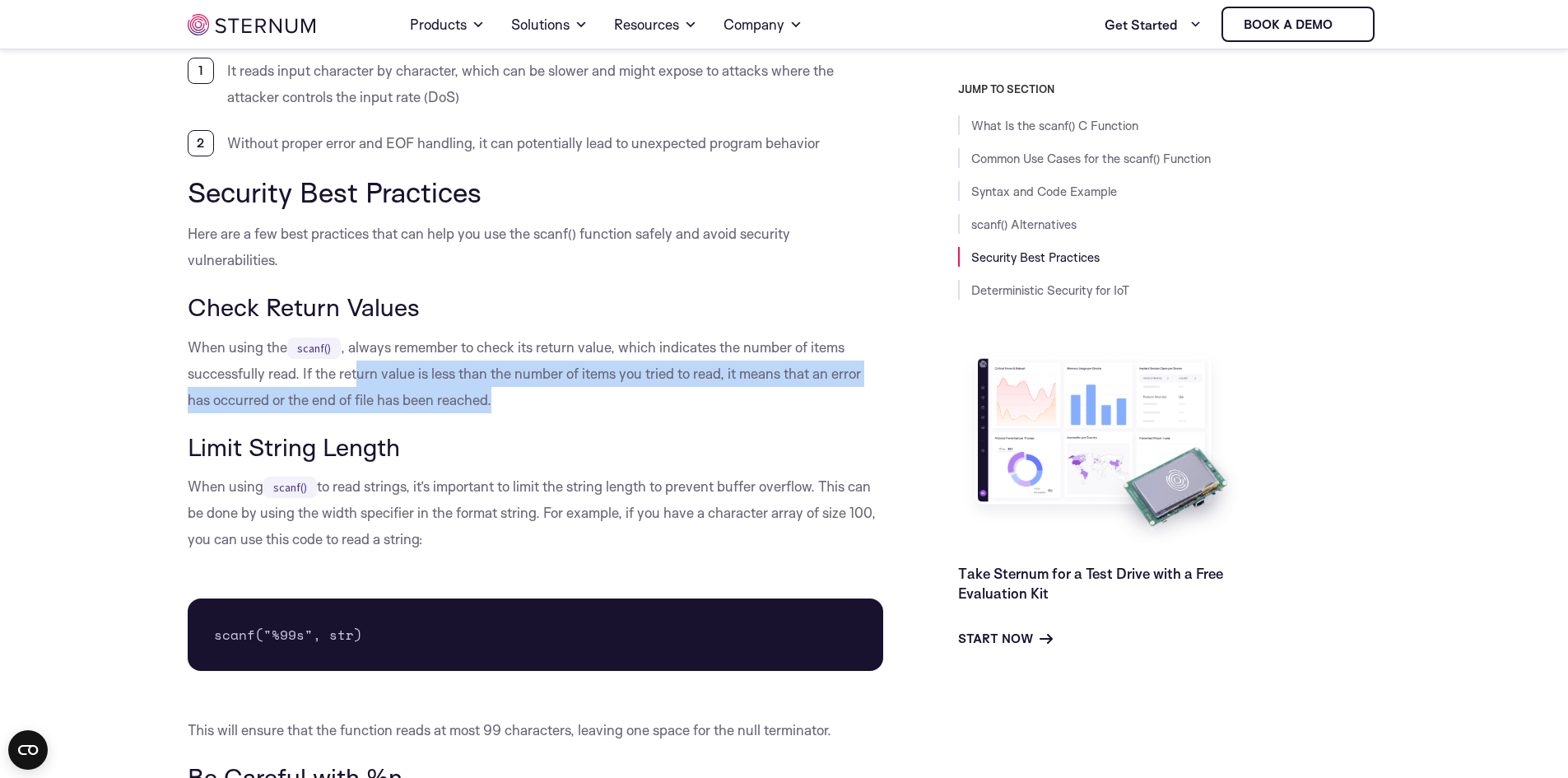
drag, startPoint x: 358, startPoint y: 368, endPoint x: 513, endPoint y: 392, distance: 156.8
click at [513, 392] on p "When using the scanf() , always remember to check its return value, which indic…" at bounding box center [536, 374] width 696 height 79
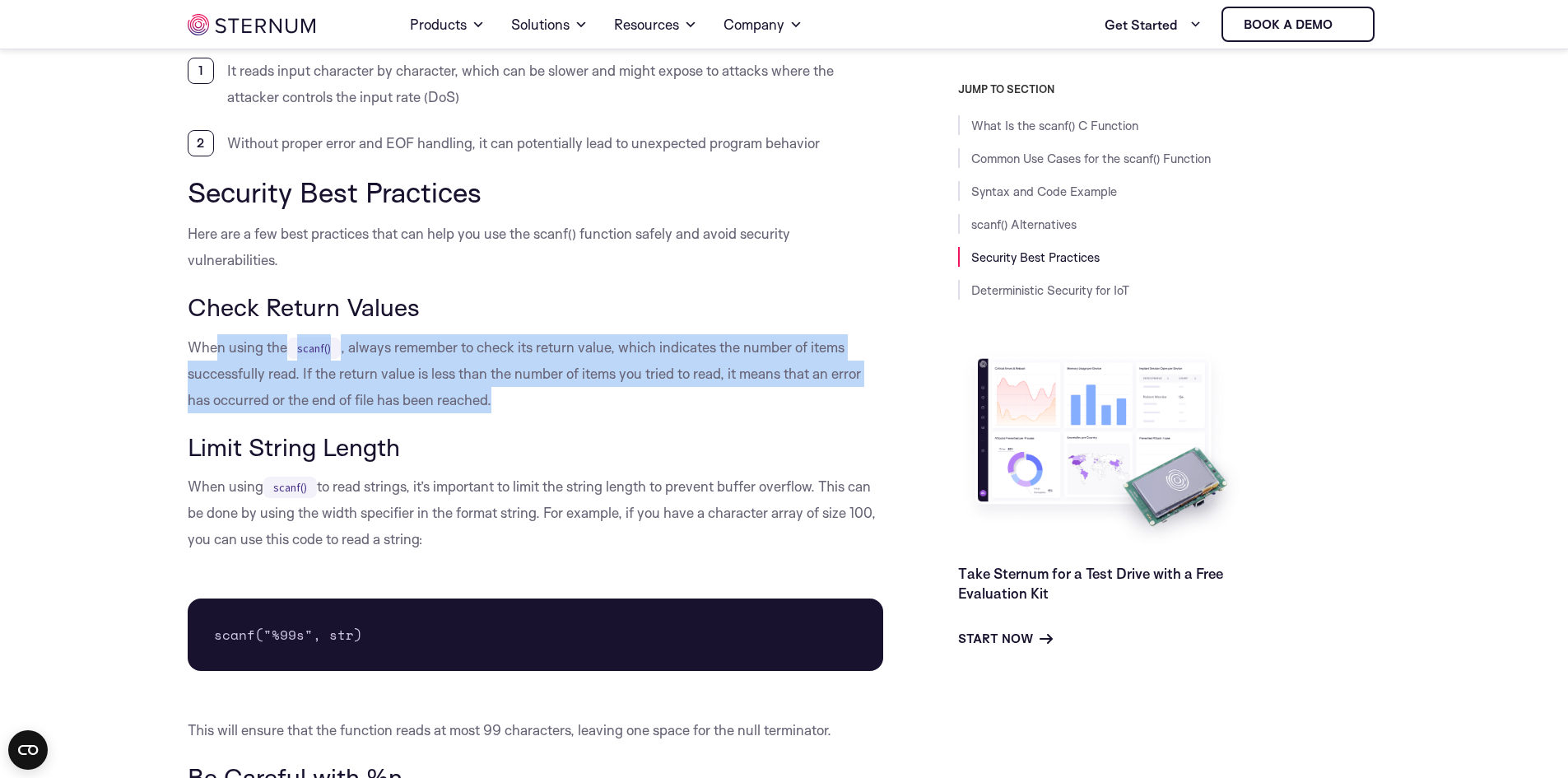
drag, startPoint x: 509, startPoint y: 390, endPoint x: 209, endPoint y: 359, distance: 301.6
click at [209, 356] on p "When using the scanf() , always remember to check its return value, which indic…" at bounding box center [536, 374] width 696 height 79
click at [220, 359] on p "When using the scanf() , always remember to check its return value, which indic…" at bounding box center [536, 374] width 696 height 79
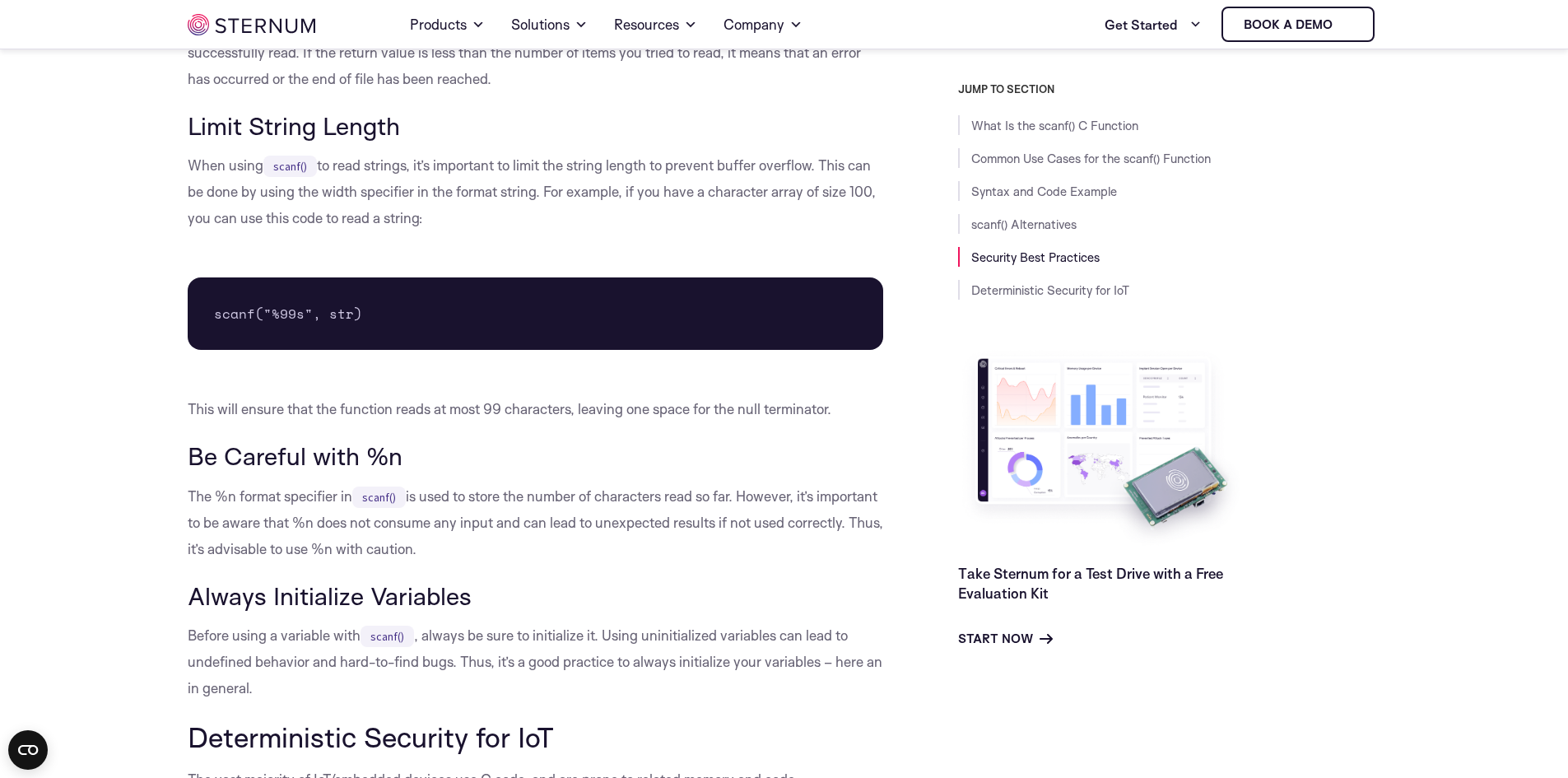
scroll to position [4358, 0]
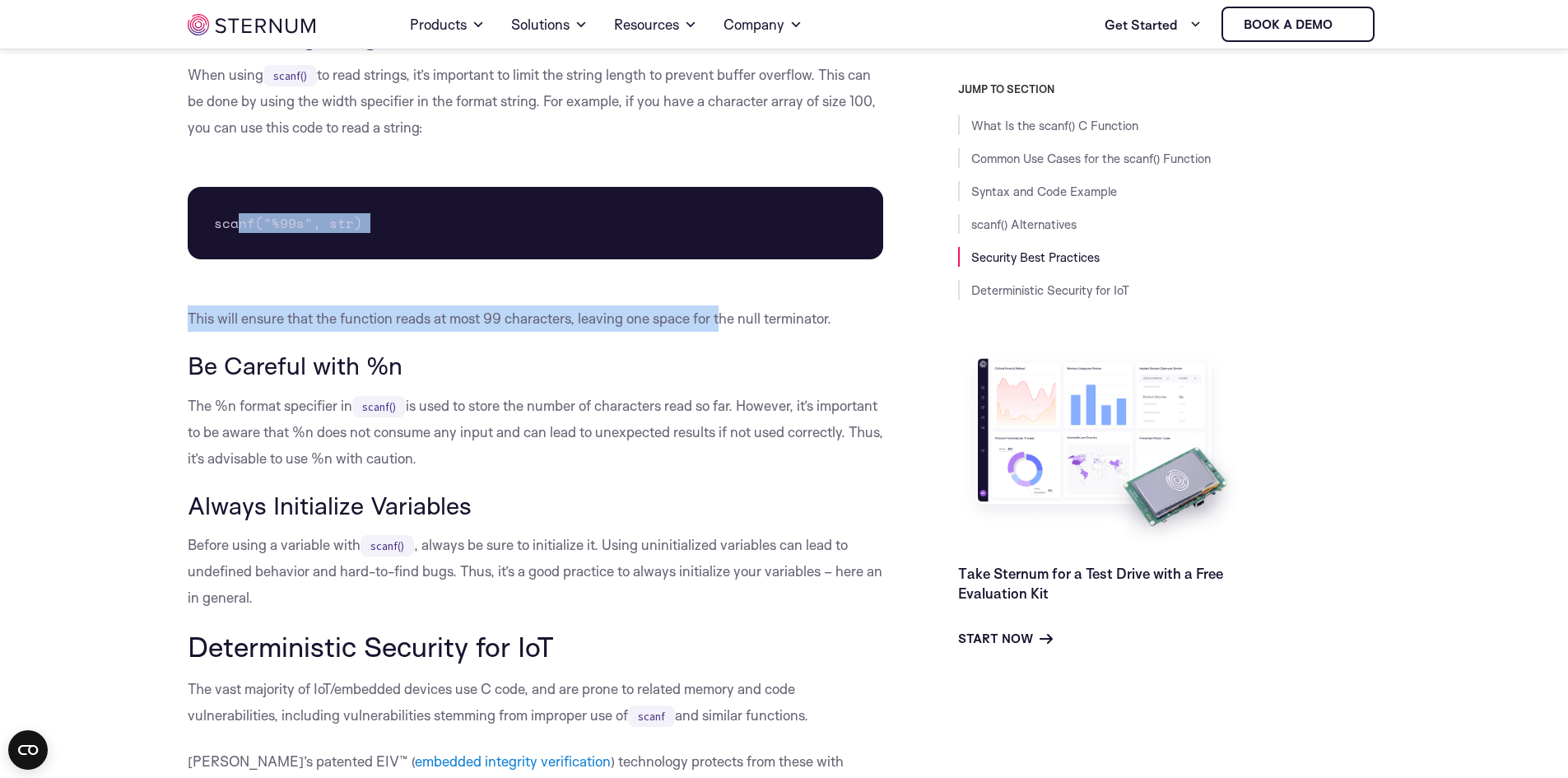
drag, startPoint x: 395, startPoint y: 272, endPoint x: 721, endPoint y: 313, distance: 328.6
click at [721, 313] on p "This will ensure that the function reads at most 99 characters, leaving one spa…" at bounding box center [536, 318] width 696 height 26
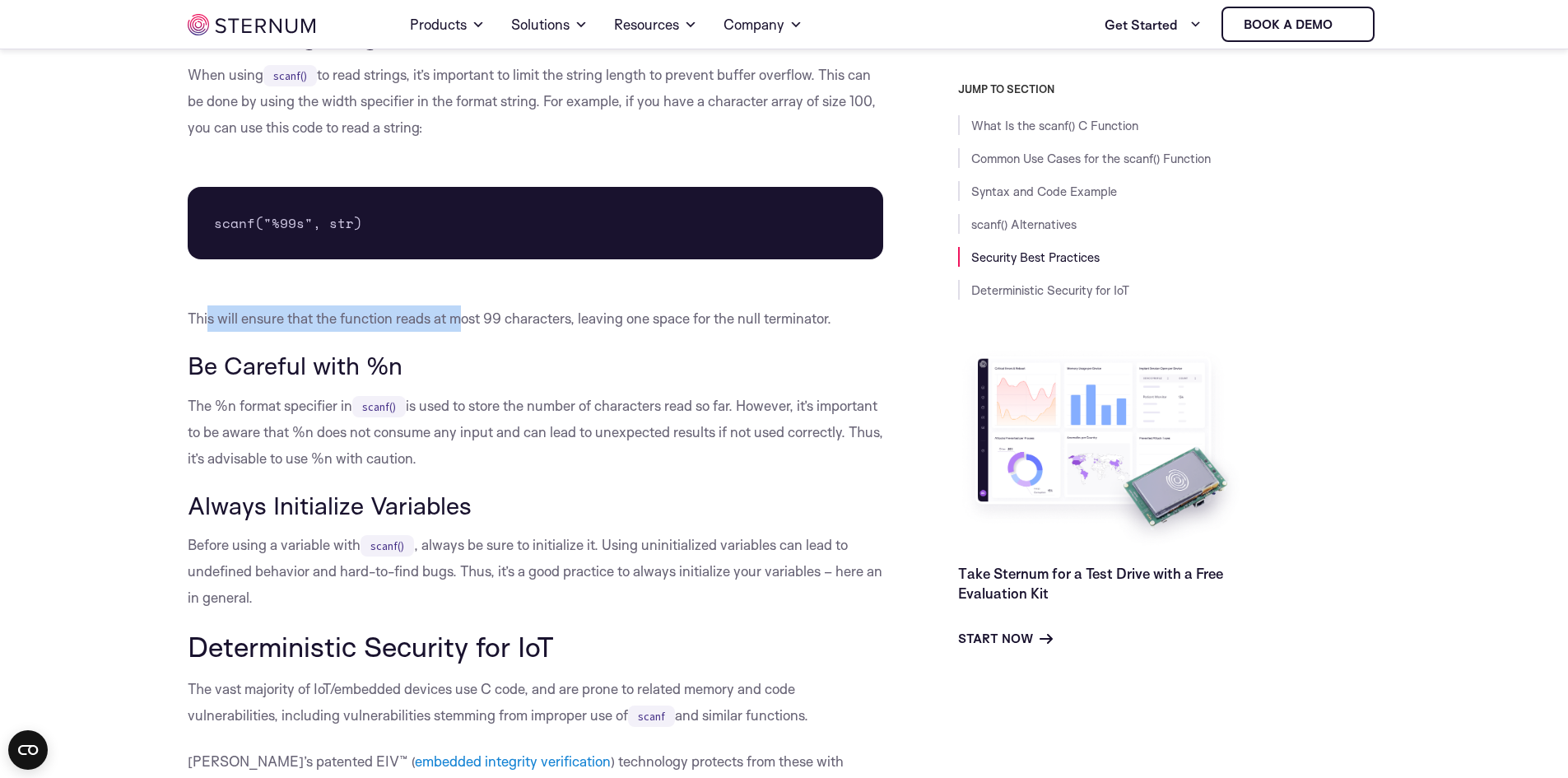
drag, startPoint x: 209, startPoint y: 312, endPoint x: 464, endPoint y: 310, distance: 255.0
click at [464, 310] on p "This will ensure that the function reads at most 99 characters, leaving one spa…" at bounding box center [536, 318] width 696 height 26
drag, startPoint x: 496, startPoint y: 320, endPoint x: 336, endPoint y: 327, distance: 160.2
click at [336, 327] on p "This will ensure that the function reads at most 99 characters, leaving one spa…" at bounding box center [536, 318] width 696 height 26
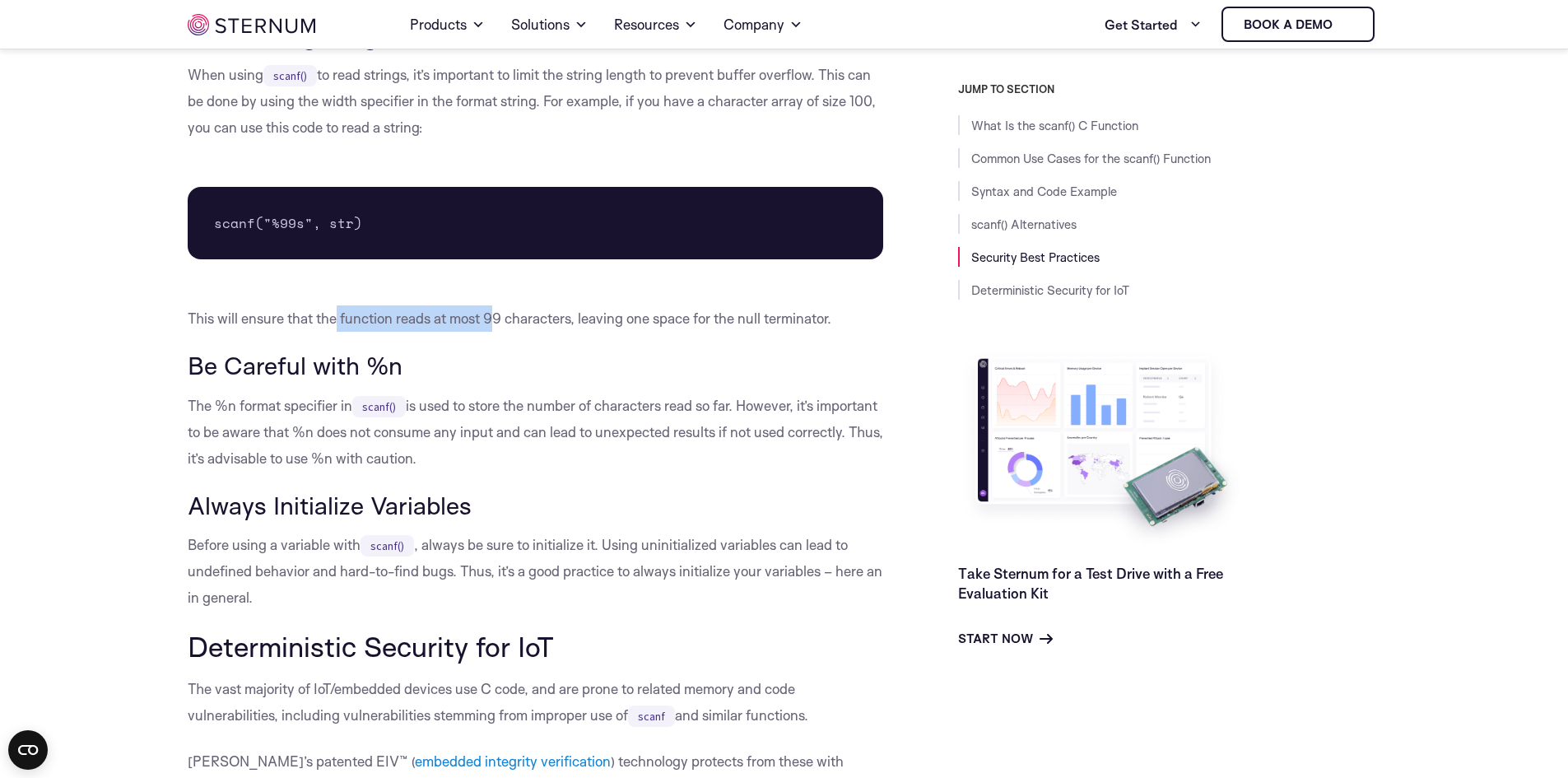
click at [336, 327] on p "This will ensure that the function reads at most 99 characters, leaving one spa…" at bounding box center [536, 318] width 696 height 26
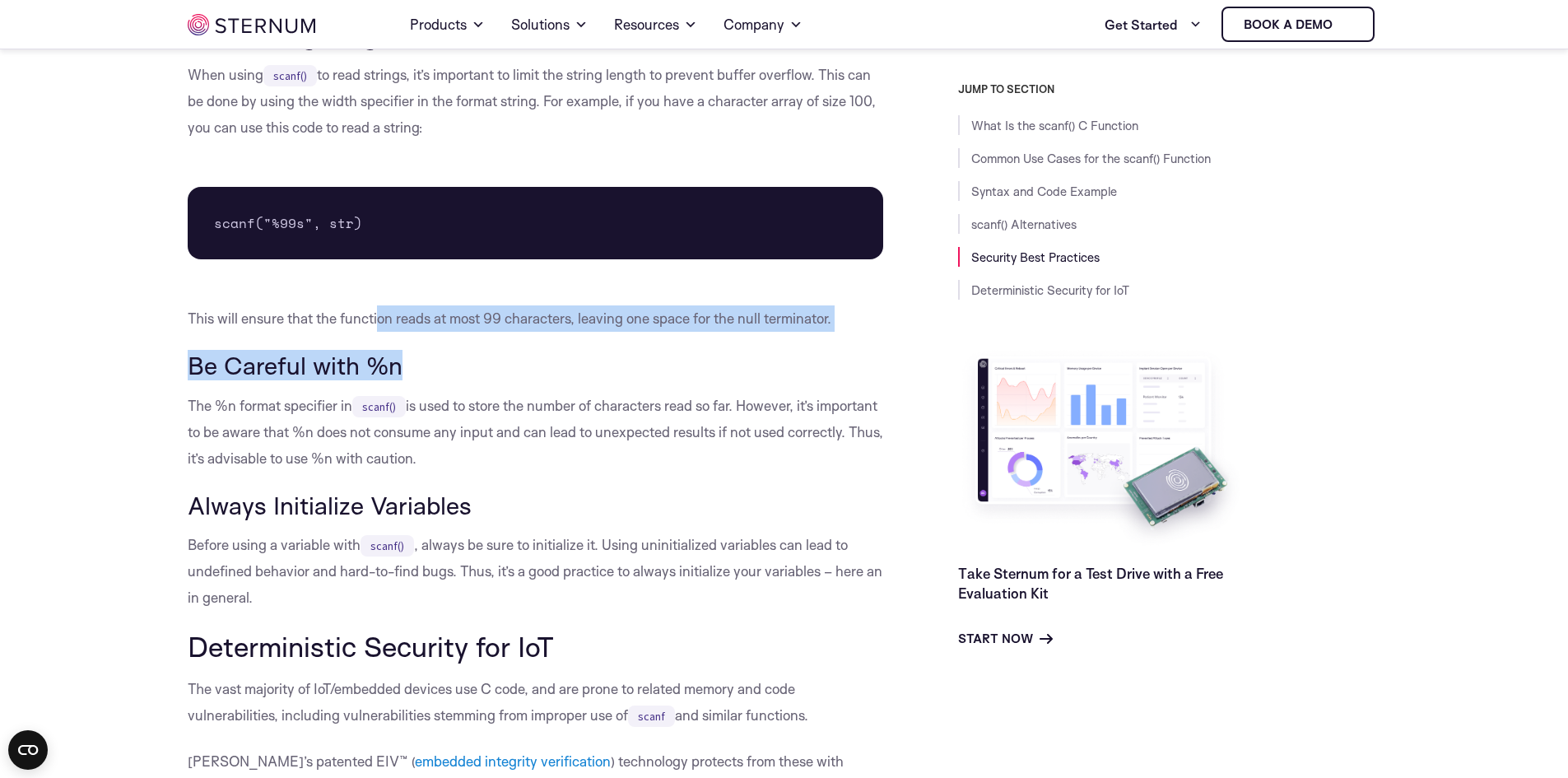
drag, startPoint x: 522, startPoint y: 330, endPoint x: 600, endPoint y: 341, distance: 78.8
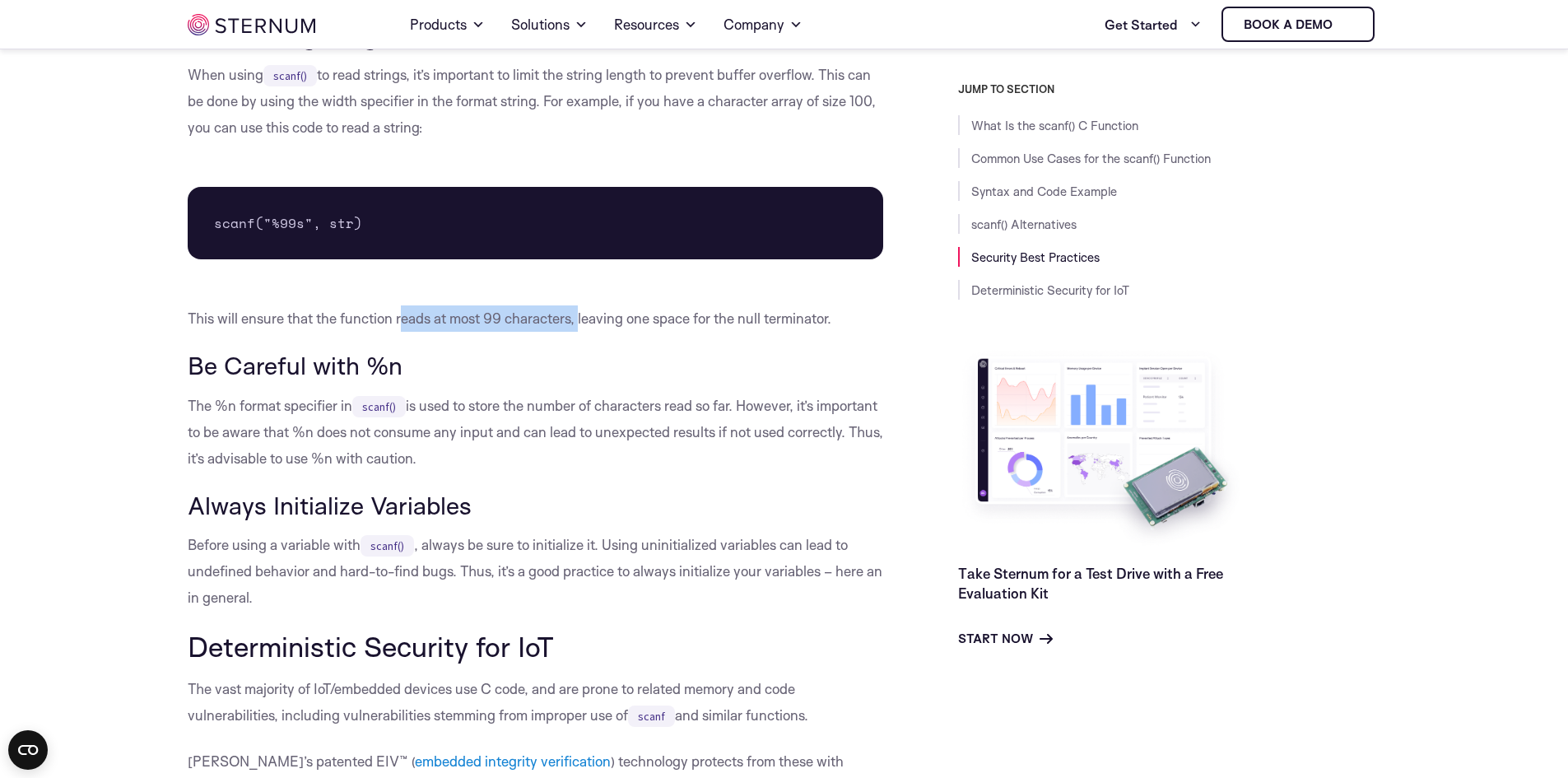
drag, startPoint x: 582, startPoint y: 327, endPoint x: 405, endPoint y: 323, distance: 177.0
click at [405, 323] on p "This will ensure that the function reads at most 99 characters, leaving one spa…" at bounding box center [536, 318] width 696 height 26
drag, startPoint x: 588, startPoint y: 301, endPoint x: 712, endPoint y: 315, distance: 124.8
click at [712, 315] on p "This will ensure that the function reads at most 99 characters, leaving one spa…" at bounding box center [536, 318] width 696 height 26
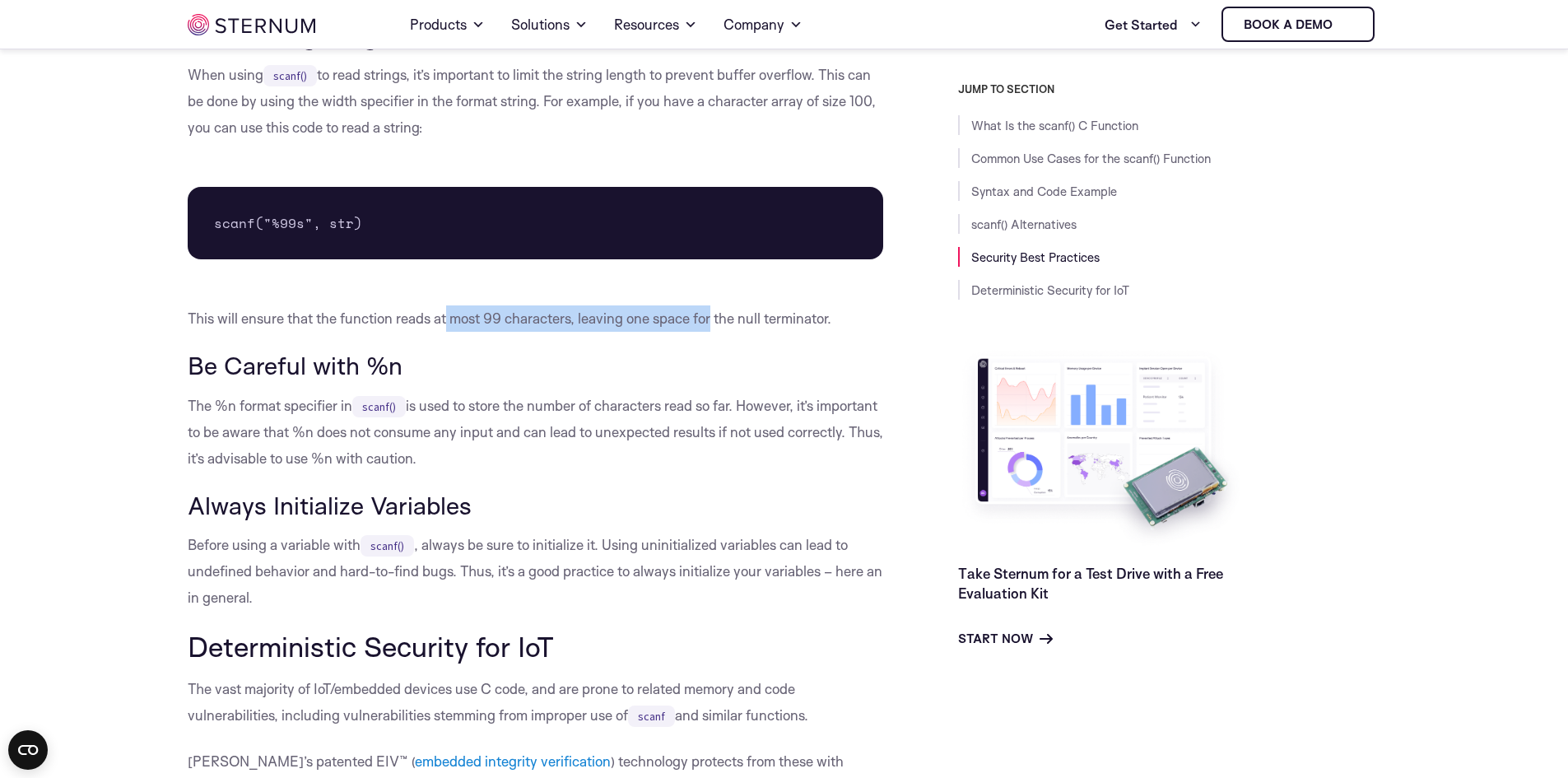
click at [712, 315] on p "This will ensure that the function reads at most 99 characters, leaving one spa…" at bounding box center [536, 318] width 696 height 26
drag, startPoint x: 782, startPoint y: 329, endPoint x: 493, endPoint y: 322, distance: 289.1
click at [493, 322] on p "This will ensure that the function reads at most 99 characters, leaving one spa…" at bounding box center [536, 318] width 696 height 26
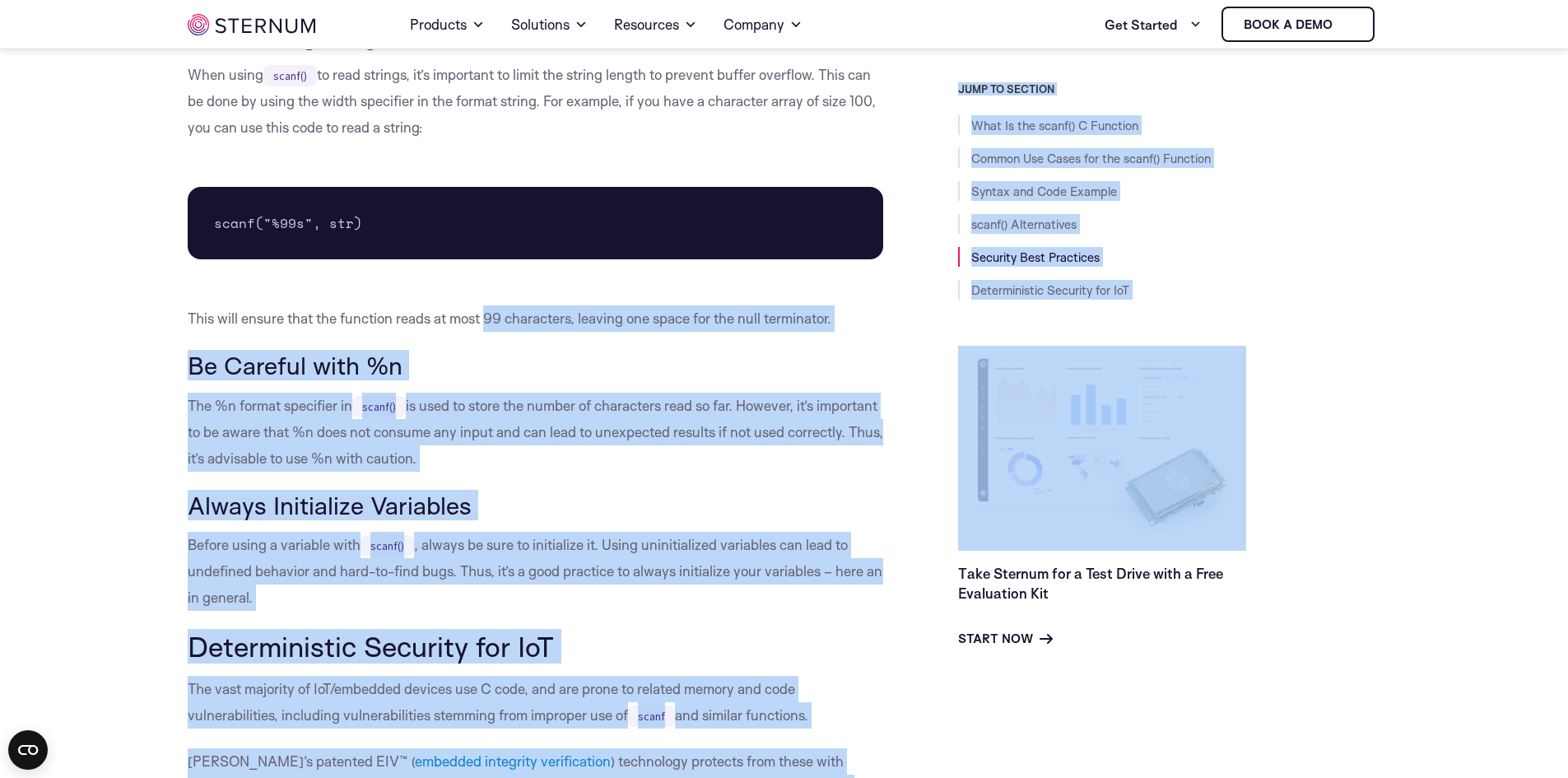
drag, startPoint x: 493, startPoint y: 322, endPoint x: 923, endPoint y: 312, distance: 430.1
click at [923, 312] on div "JUMP TO SECTION What Is the scanf() C Function Common Use Cases for the scanf()…" at bounding box center [1132, 365] width 497 height 566
drag, startPoint x: 282, startPoint y: 351, endPoint x: 648, endPoint y: 455, distance: 380.5
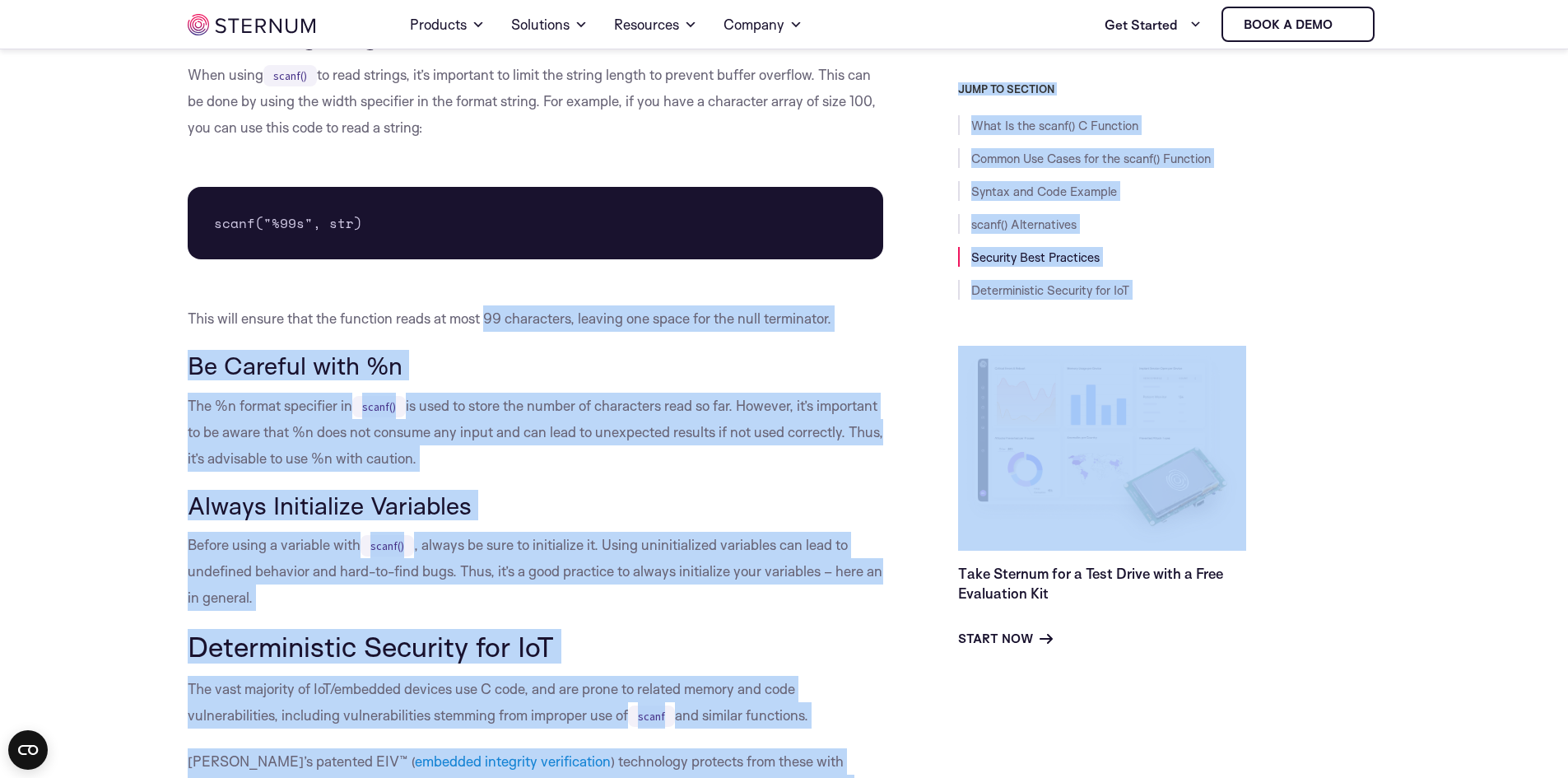
click at [648, 455] on p "The %n format specifier in scanf() is used to store the number of characters re…" at bounding box center [536, 432] width 696 height 79
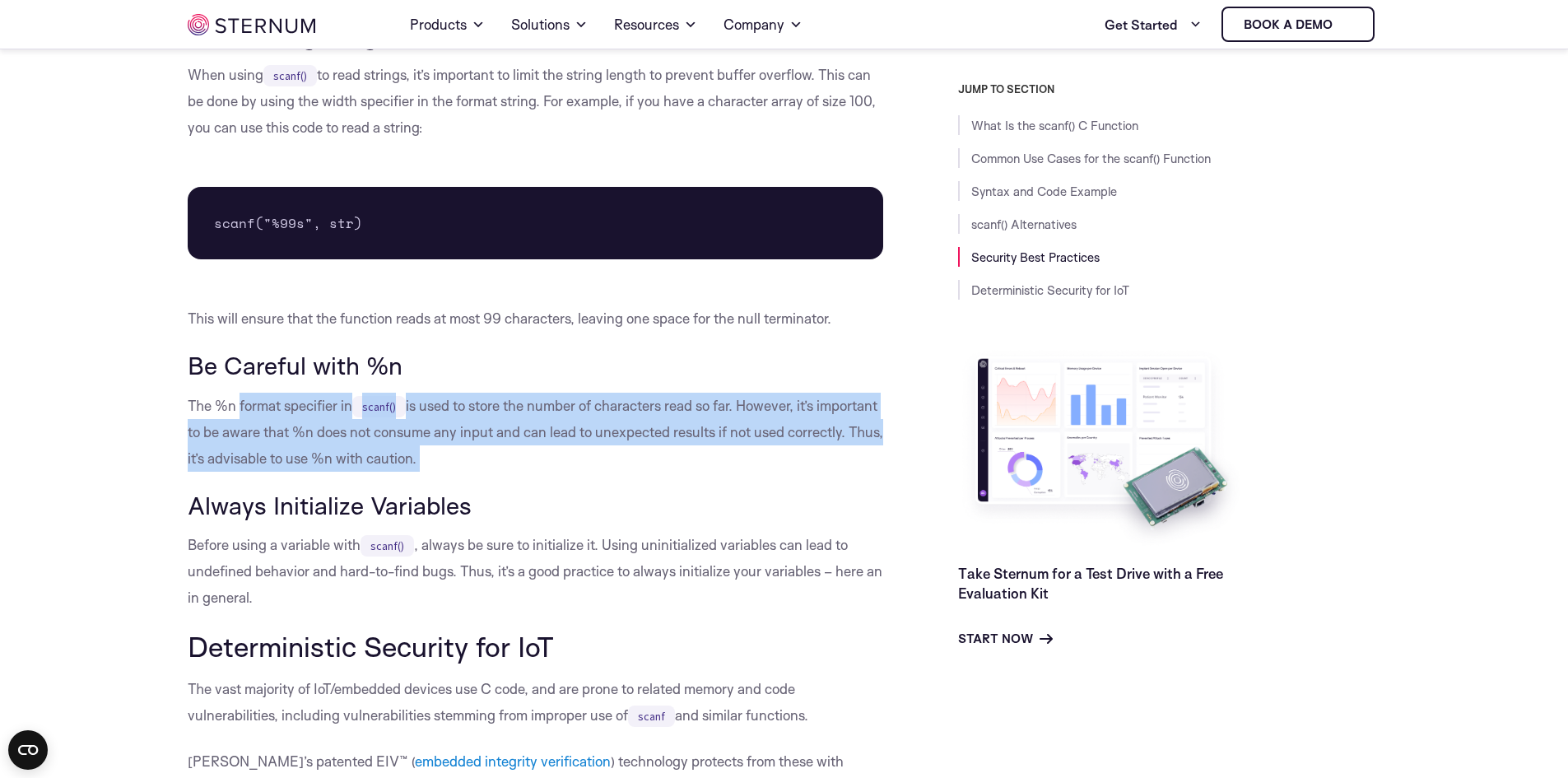
drag, startPoint x: 648, startPoint y: 455, endPoint x: 259, endPoint y: 413, distance: 391.3
click at [259, 413] on p "The %n format specifier in scanf() is used to store the number of characters re…" at bounding box center [536, 432] width 696 height 79
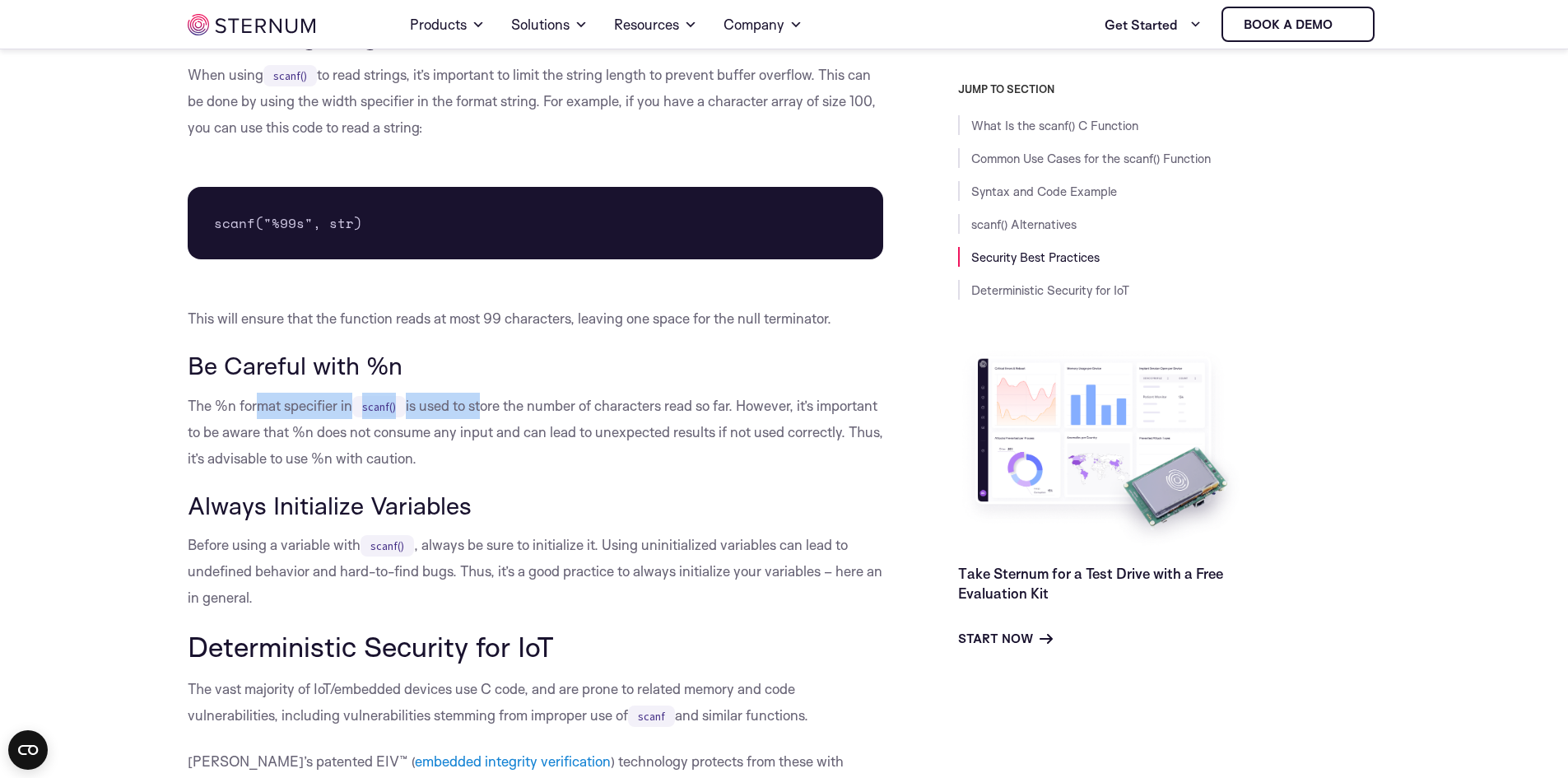
drag, startPoint x: 271, startPoint y: 408, endPoint x: 486, endPoint y: 414, distance: 215.1
click at [486, 414] on p "The %n format specifier in scanf() is used to store the number of characters re…" at bounding box center [536, 432] width 696 height 79
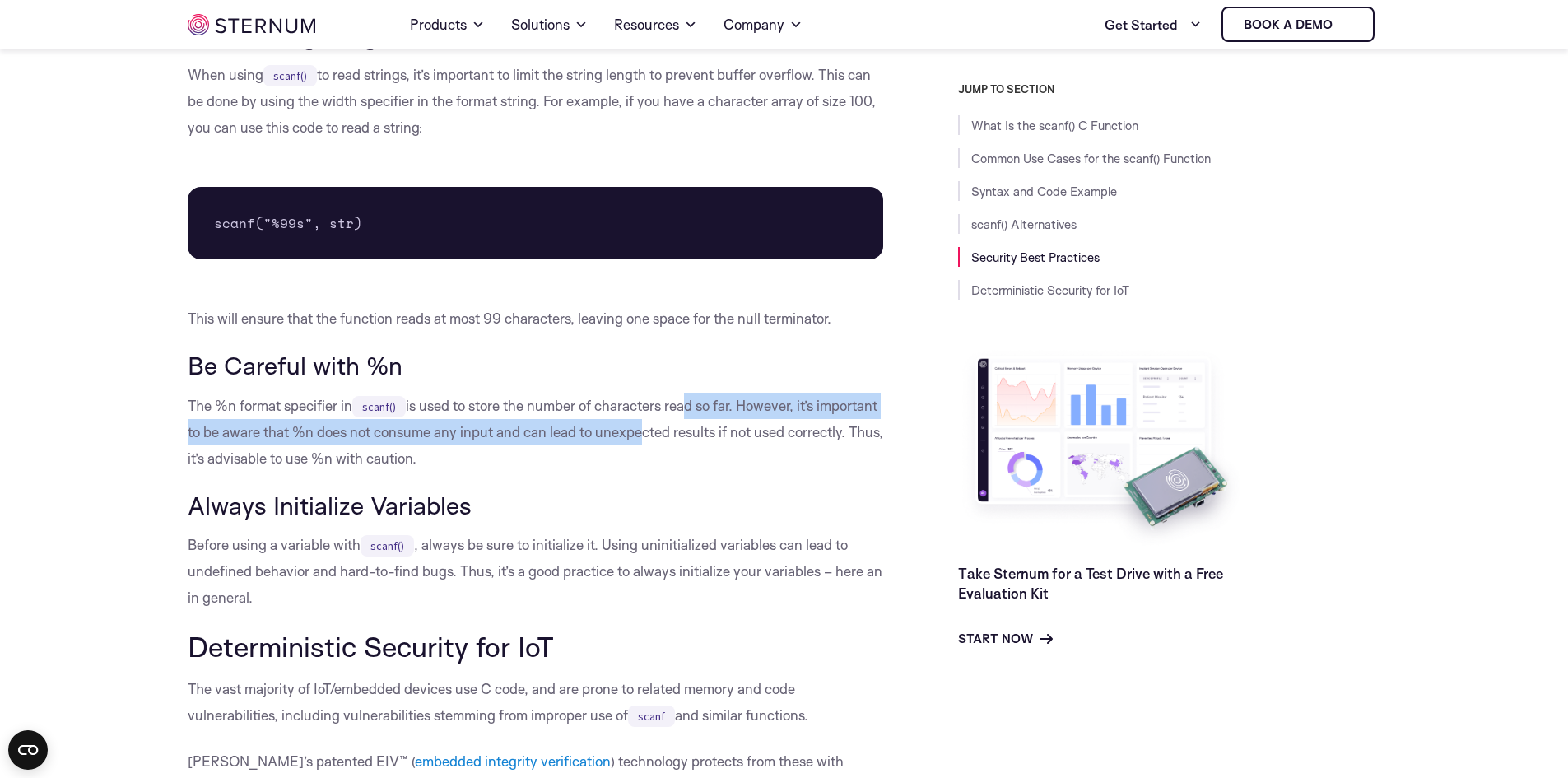
drag, startPoint x: 684, startPoint y: 402, endPoint x: 703, endPoint y: 419, distance: 25.5
click at [703, 419] on p "The %n format specifier in scanf() is used to store the number of characters re…" at bounding box center [536, 432] width 696 height 79
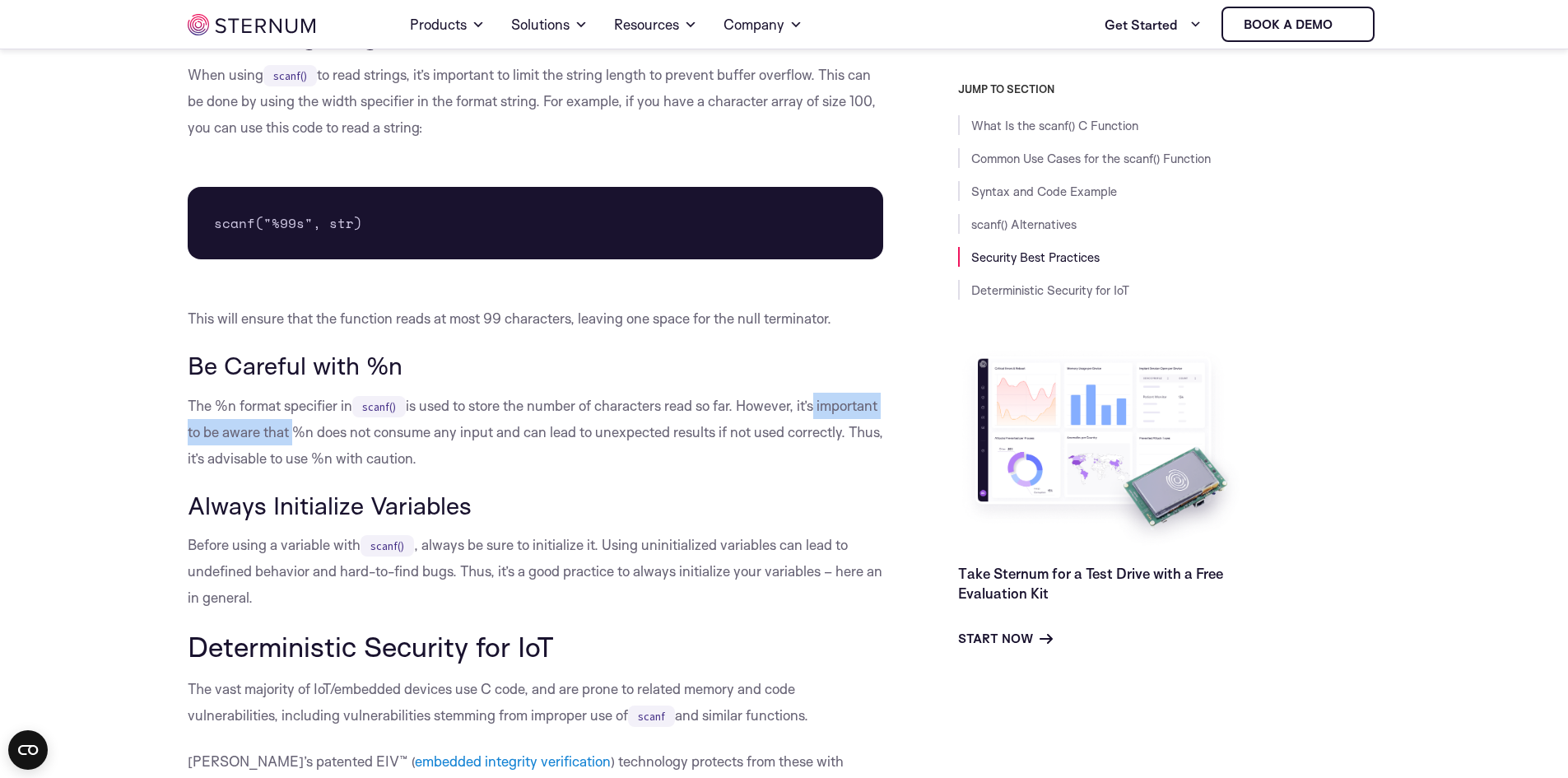
drag, startPoint x: 819, startPoint y: 402, endPoint x: 355, endPoint y: 440, distance: 465.6
click at [355, 440] on p "The %n format specifier in scanf() is used to store the number of characters re…" at bounding box center [536, 432] width 696 height 79
click at [355, 439] on p "The %n format specifier in scanf() is used to store the number of characters re…" at bounding box center [536, 432] width 696 height 79
click at [355, 430] on p "The %n format specifier in scanf() is used to store the number of characters re…" at bounding box center [536, 432] width 696 height 79
drag, startPoint x: 341, startPoint y: 452, endPoint x: 467, endPoint y: 468, distance: 127.0
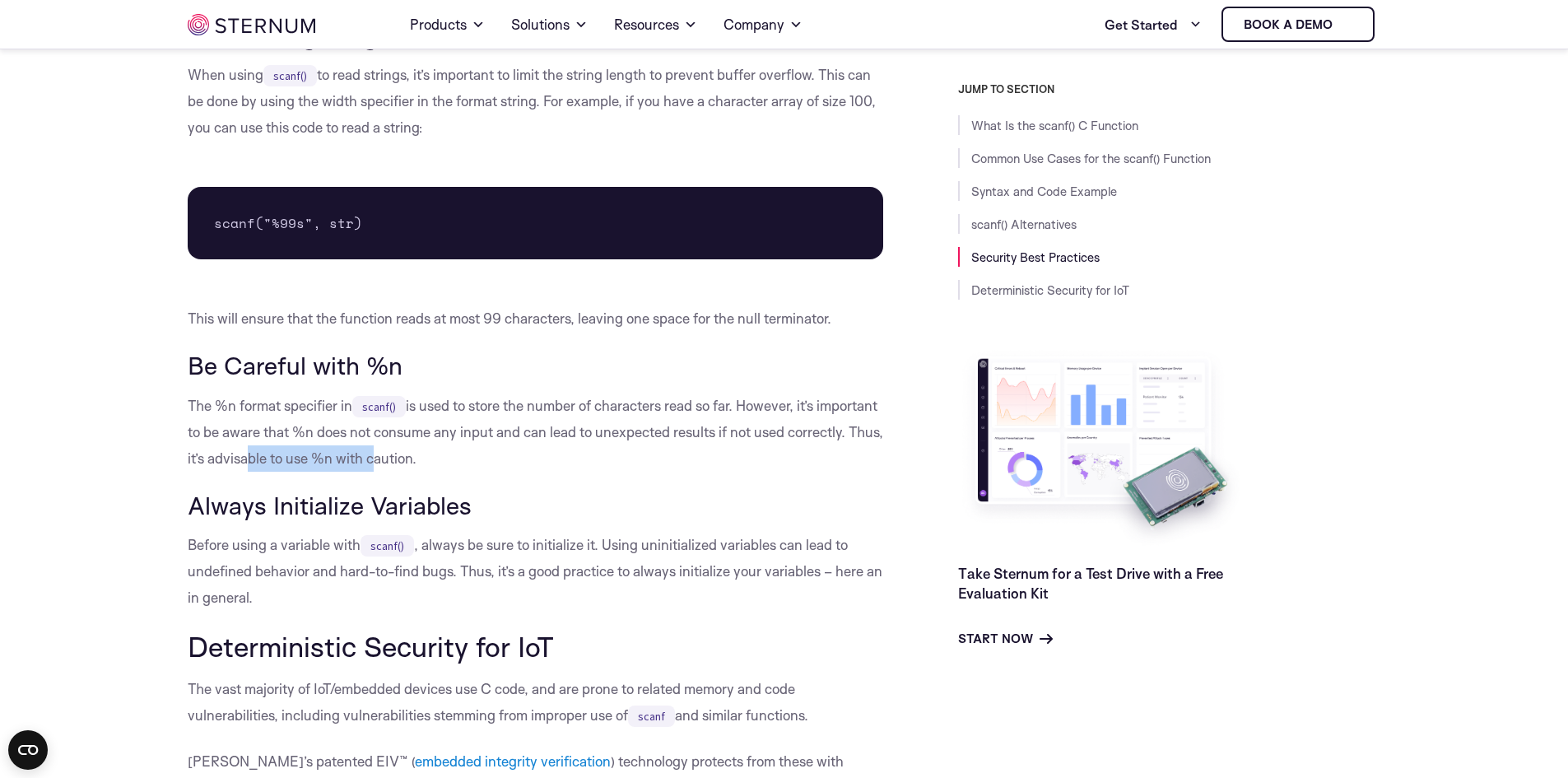
click at [467, 468] on p "The %n format specifier in scanf() is used to store the number of characters re…" at bounding box center [536, 432] width 696 height 79
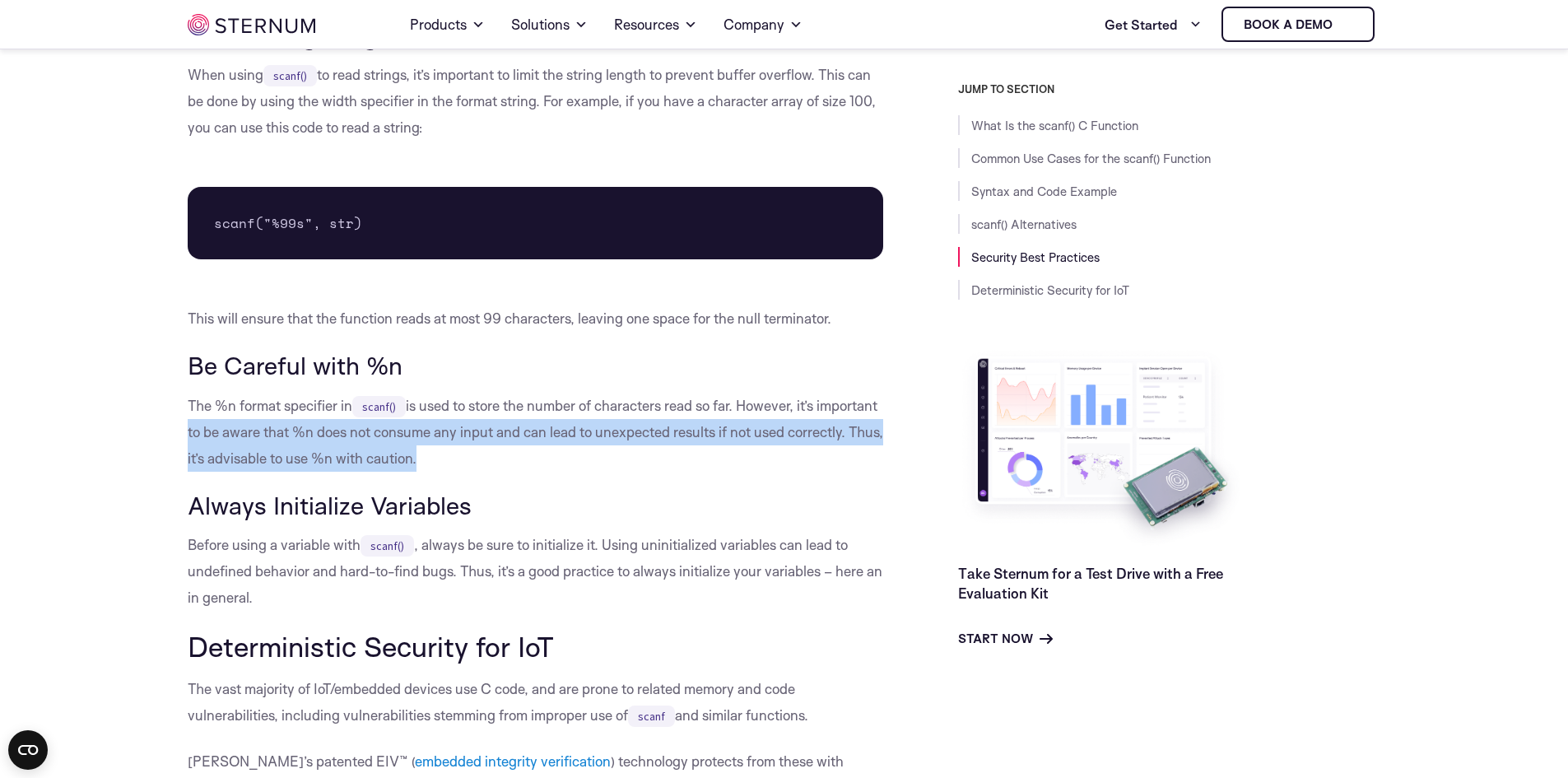
drag, startPoint x: 515, startPoint y: 461, endPoint x: 244, endPoint y: 431, distance: 272.7
click at [244, 431] on p "The %n format specifier in scanf() is used to store the number of characters re…" at bounding box center [536, 432] width 696 height 79
drag, startPoint x: 421, startPoint y: 475, endPoint x: 430, endPoint y: 483, distance: 12.0
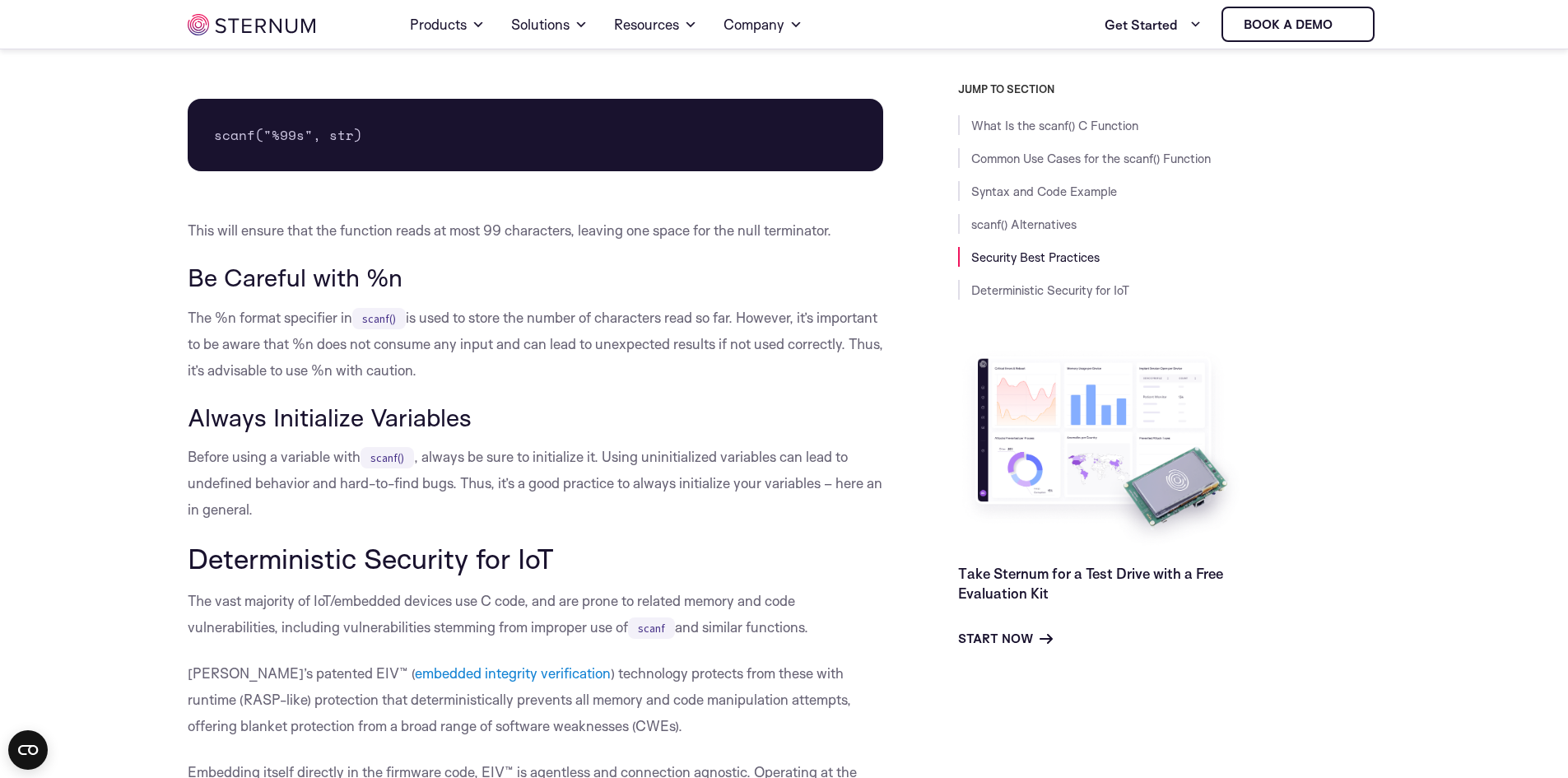
scroll to position [4522, 0]
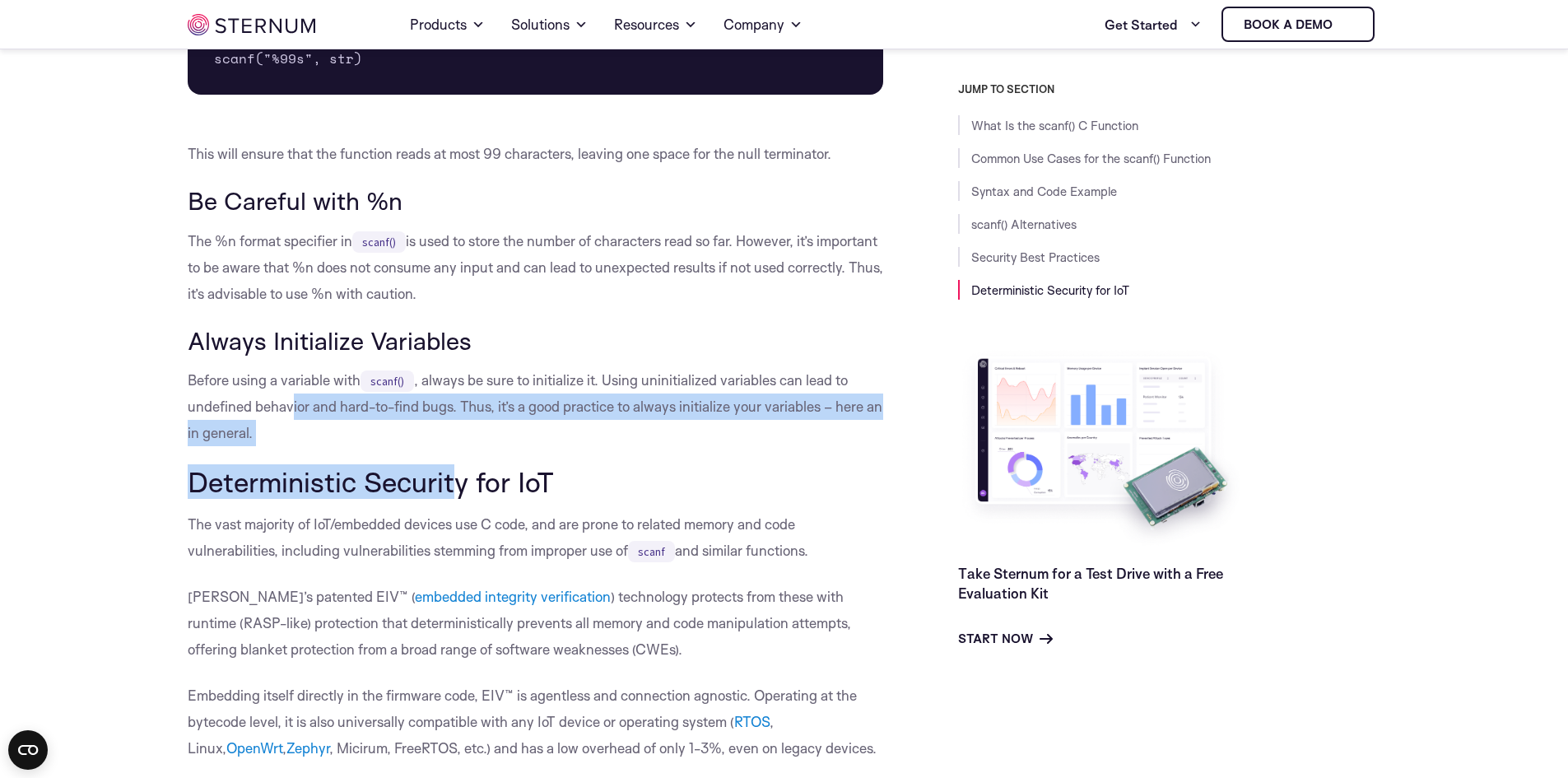
drag, startPoint x: 293, startPoint y: 399, endPoint x: 450, endPoint y: 472, distance: 173.1
click at [450, 472] on h2 "Deterministic Security for IoT" at bounding box center [536, 481] width 696 height 31
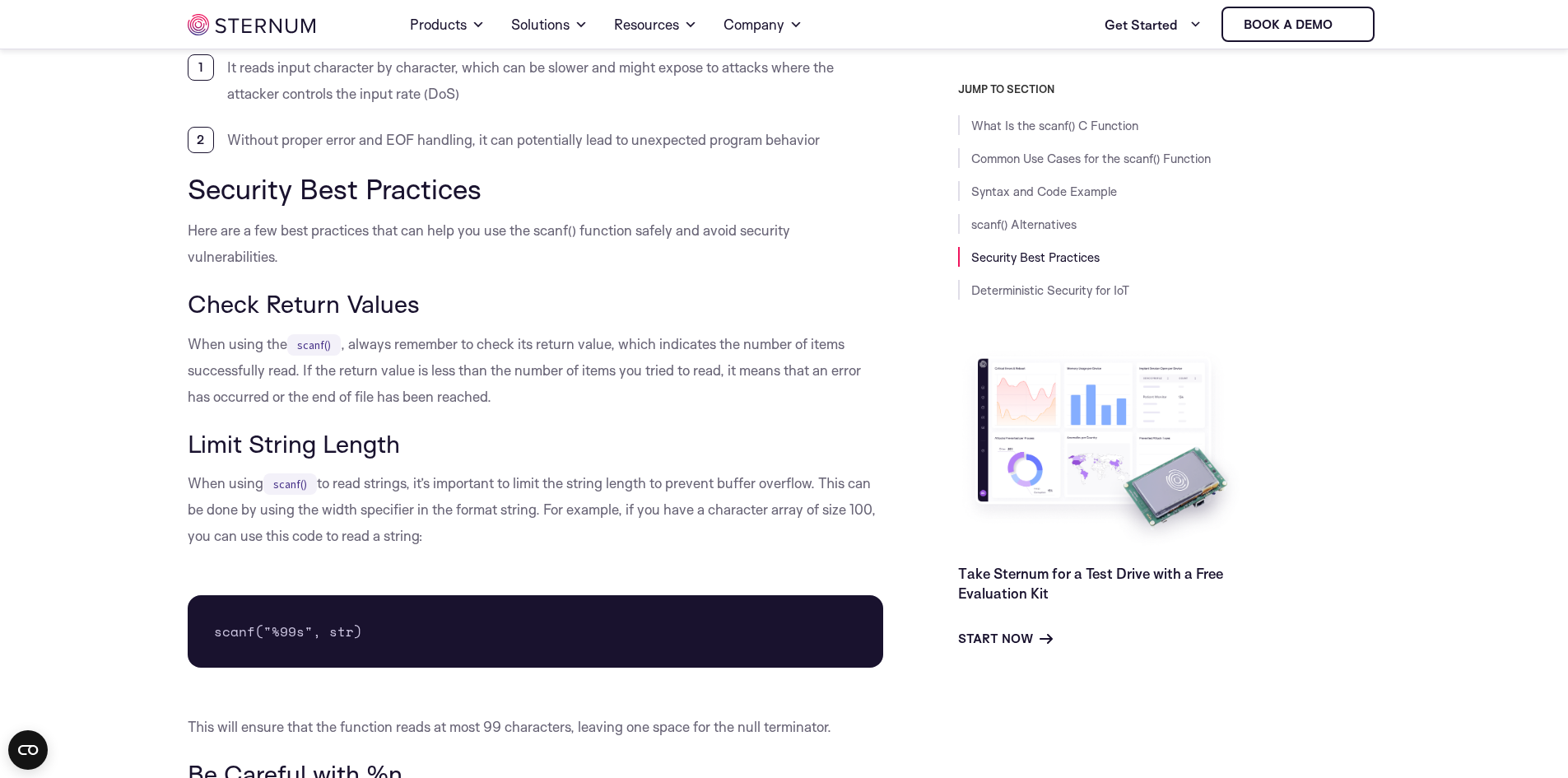
scroll to position [3946, 0]
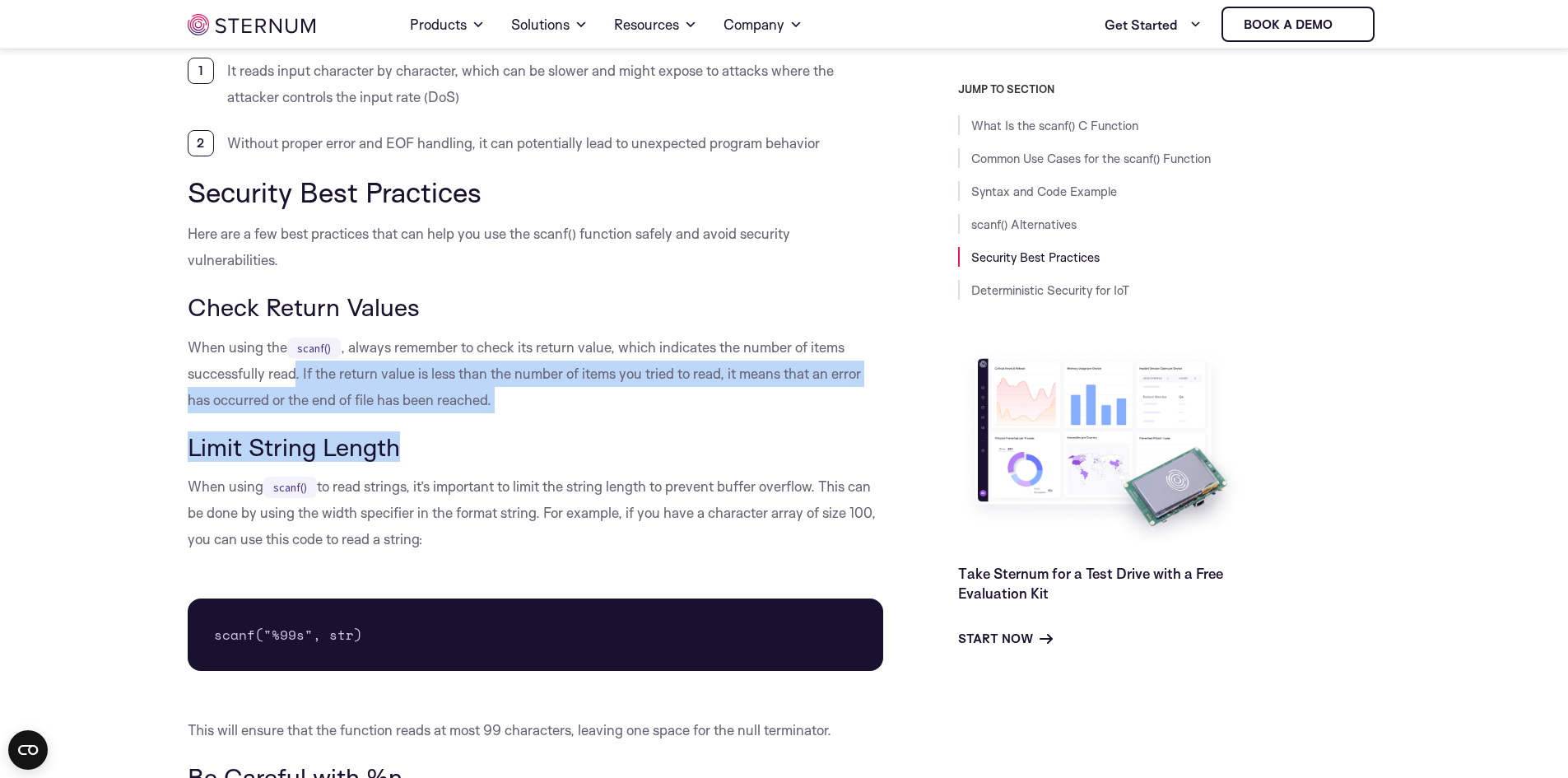
drag, startPoint x: 296, startPoint y: 360, endPoint x: 602, endPoint y: 458, distance: 321.3
click at [602, 458] on h3 "Limit String Length" at bounding box center [536, 446] width 696 height 28
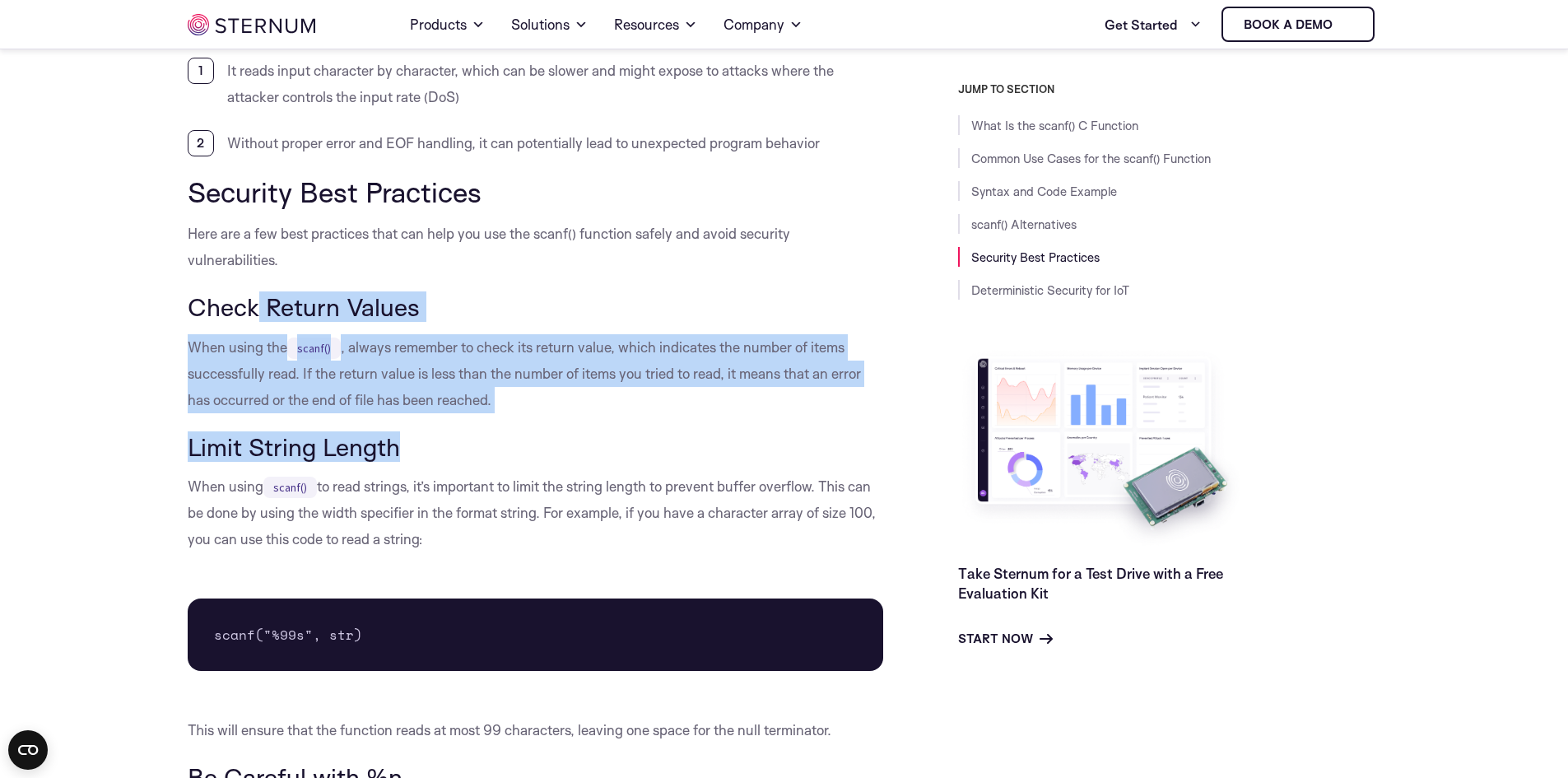
drag, startPoint x: 558, startPoint y: 449, endPoint x: 256, endPoint y: 310, distance: 332.5
click at [258, 307] on h3 "Check Return Values" at bounding box center [536, 306] width 696 height 28
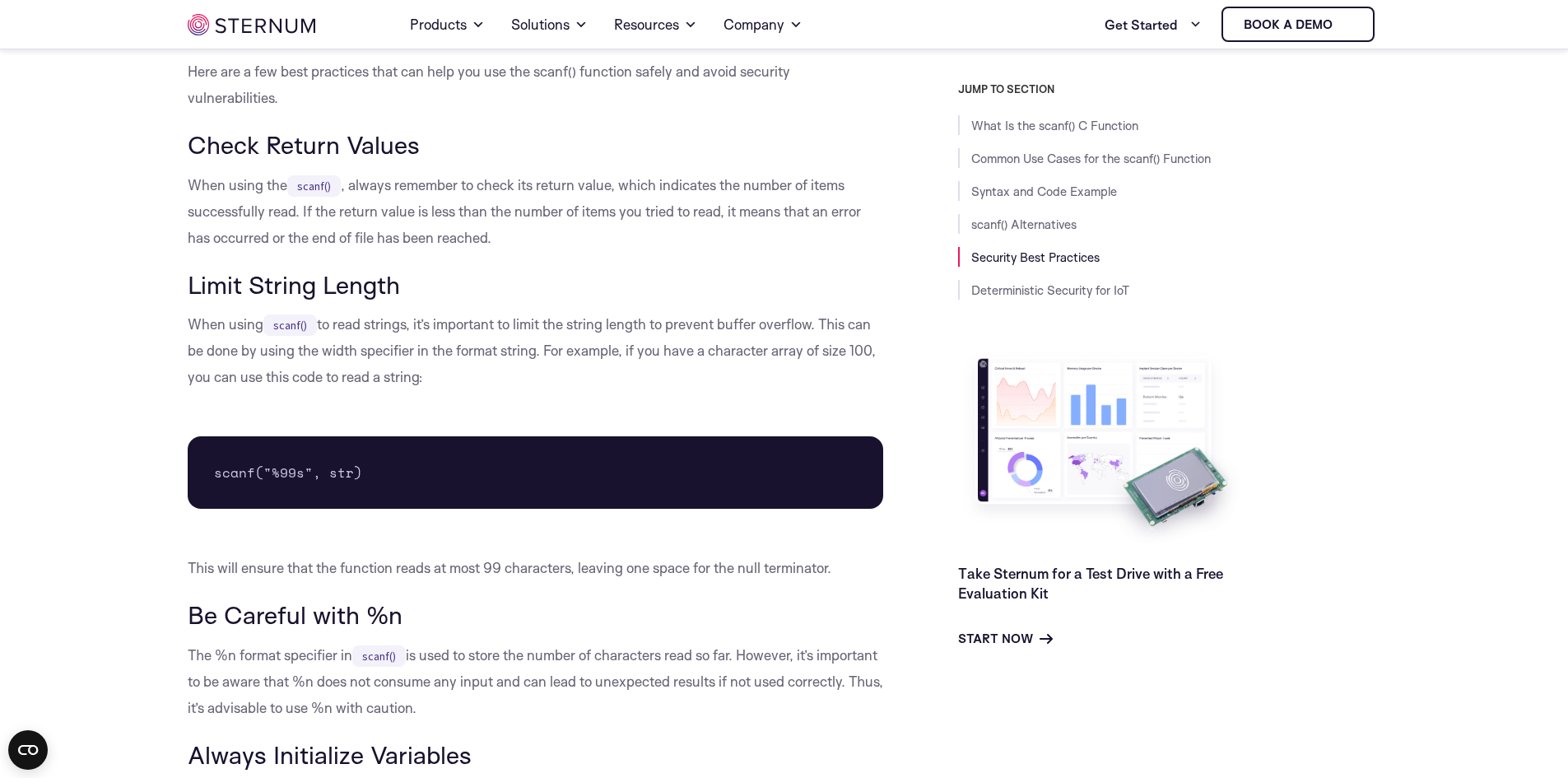
scroll to position [4111, 0]
